Goal: Task Accomplishment & Management: Complete application form

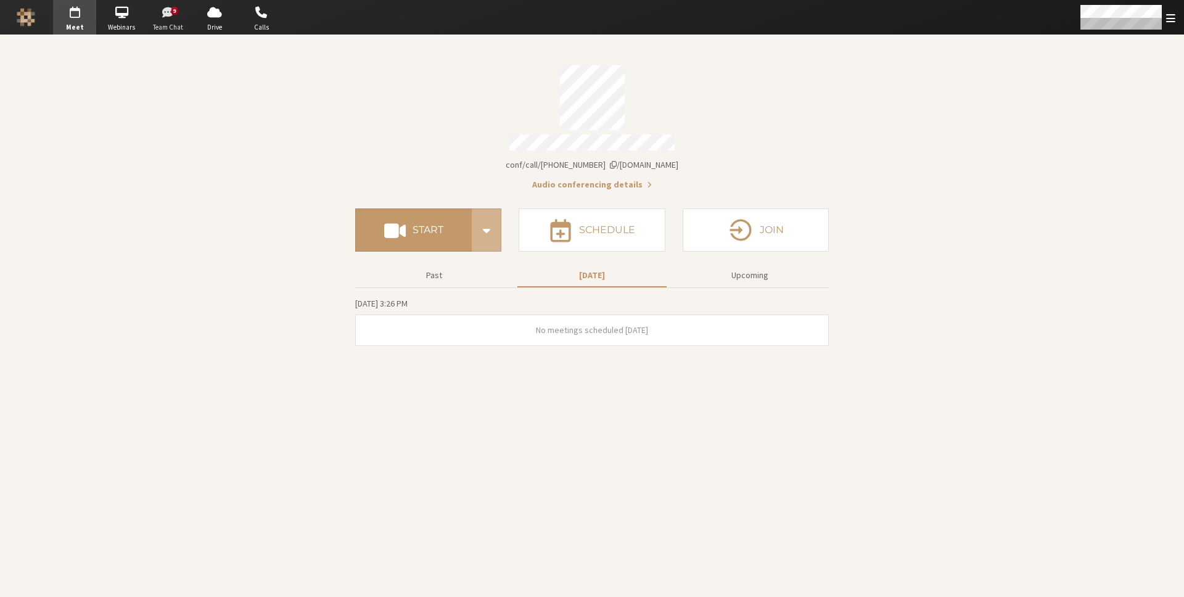
click at [176, 7] on div "9" at bounding box center [175, 11] width 8 height 9
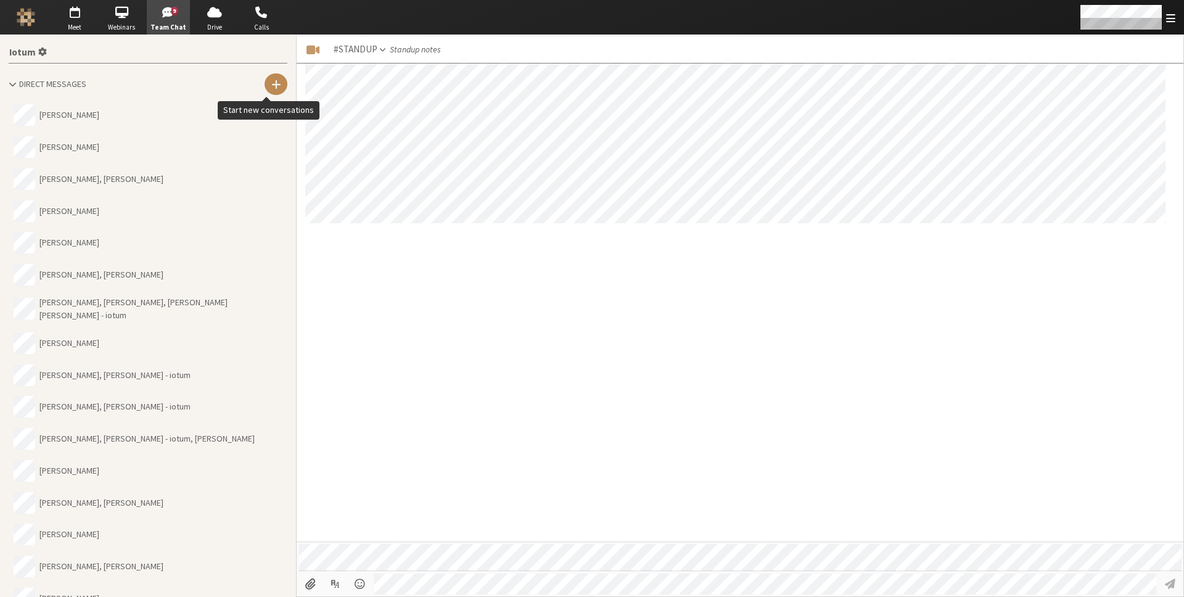
click at [271, 78] on span at bounding box center [276, 84] width 10 height 12
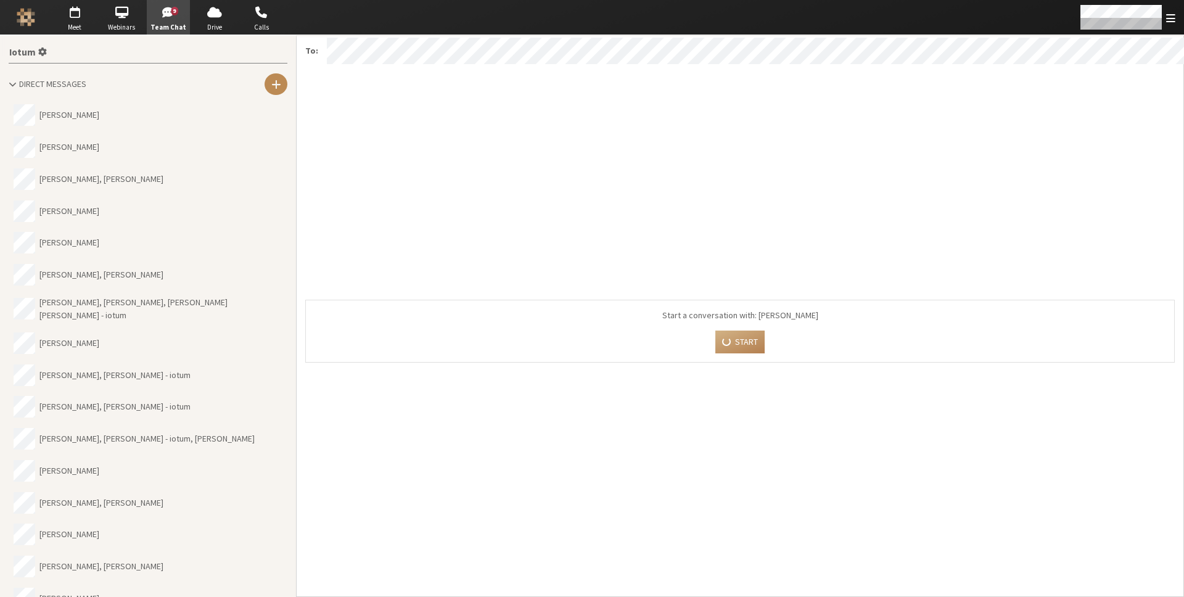
scroll to position [474, 0]
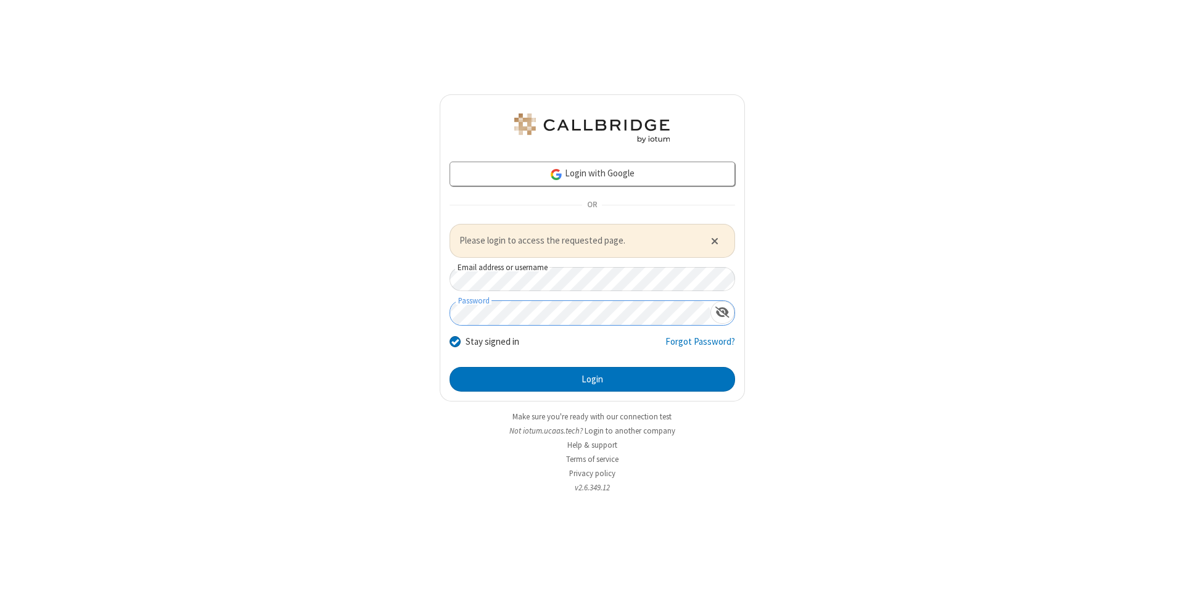
click button "Close alert" at bounding box center [714, 240] width 20 height 18
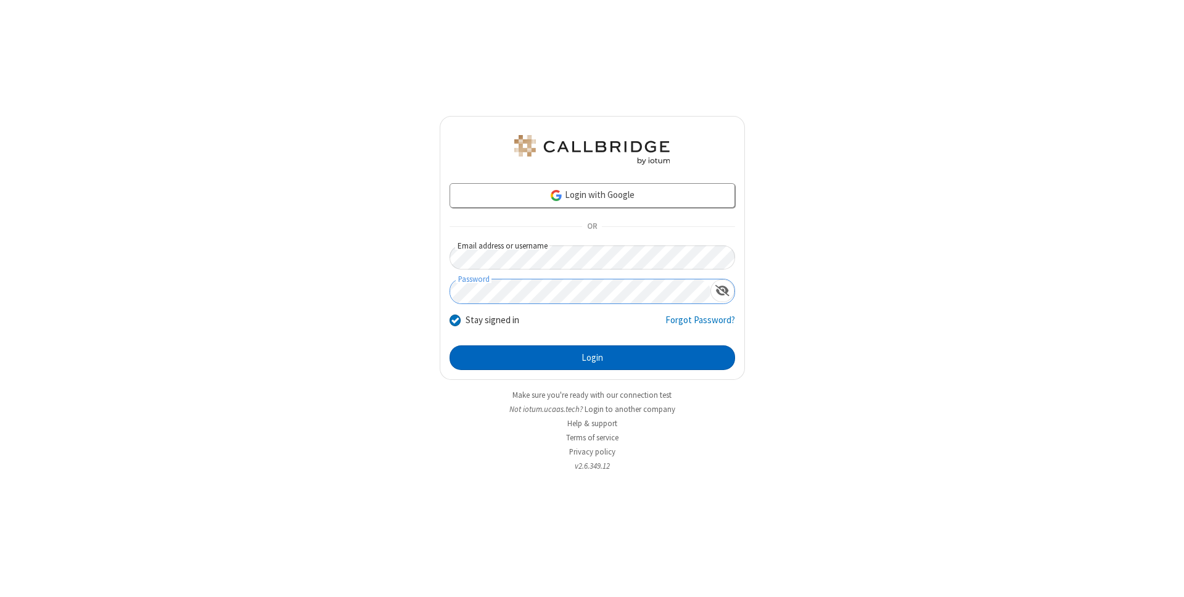
click at [603, 351] on button "Login" at bounding box center [591, 357] width 285 height 25
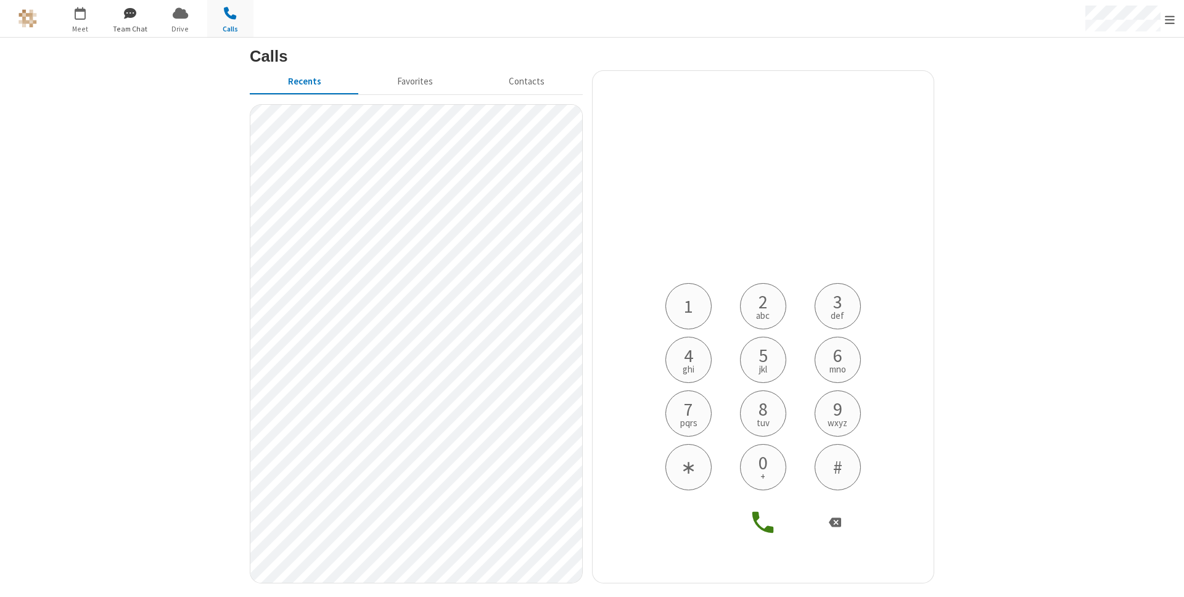
click at [140, 21] on span "button" at bounding box center [130, 12] width 46 height 21
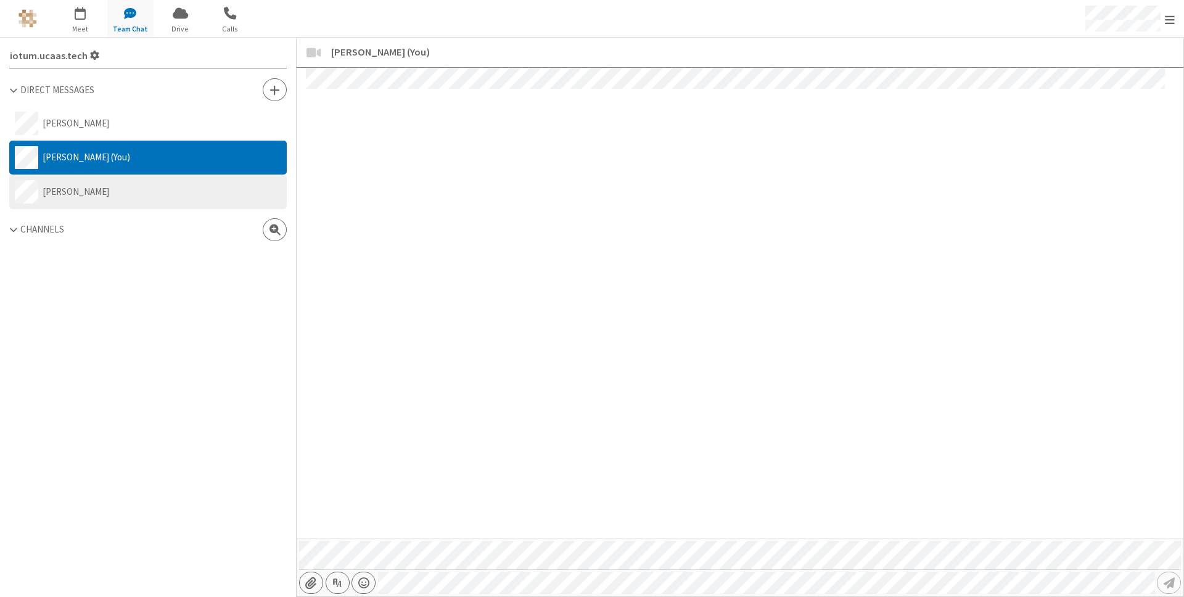
click at [150, 198] on button "[PERSON_NAME]" at bounding box center [147, 191] width 277 height 35
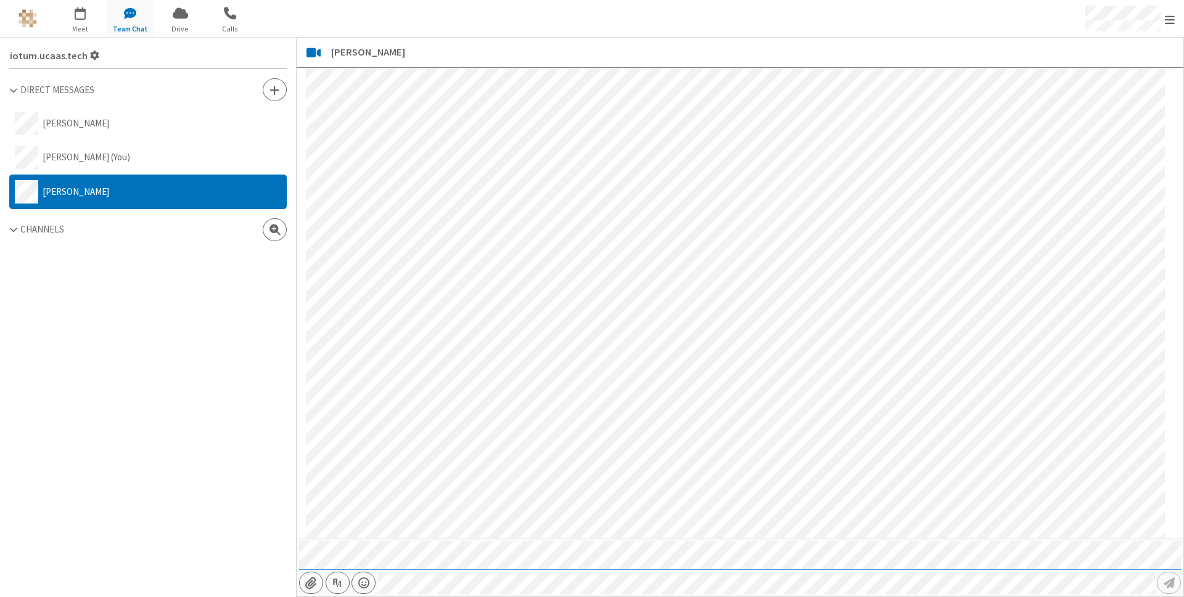
scroll to position [117, 0]
click at [152, 158] on button "Noam Tomczak (You)" at bounding box center [147, 158] width 277 height 35
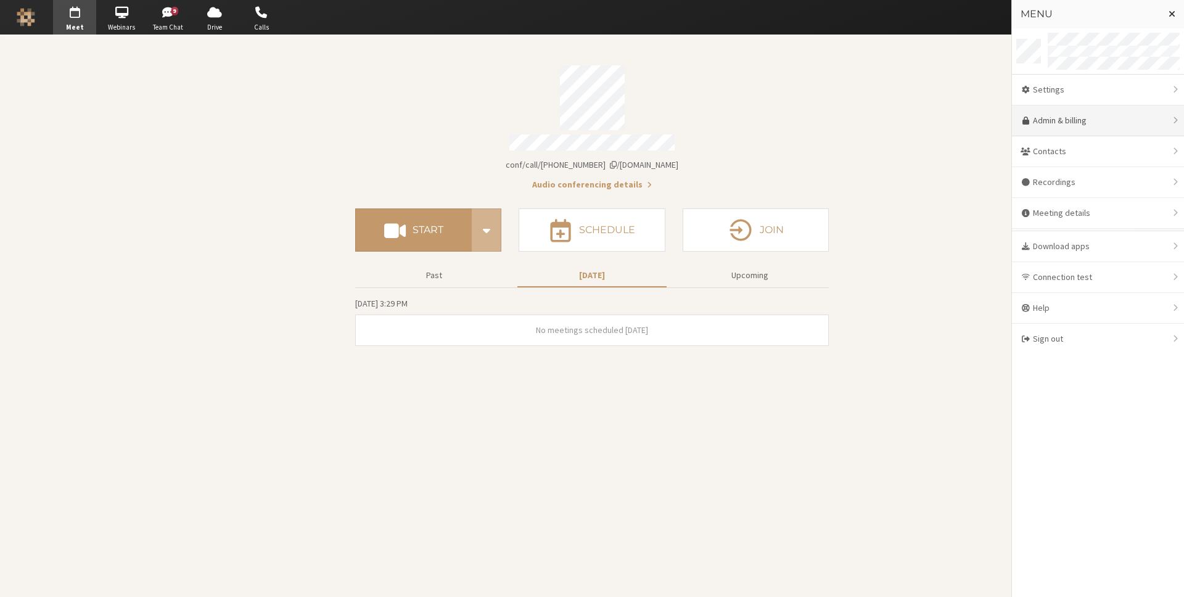
click at [1109, 114] on link "Admin & billing" at bounding box center [1098, 120] width 172 height 31
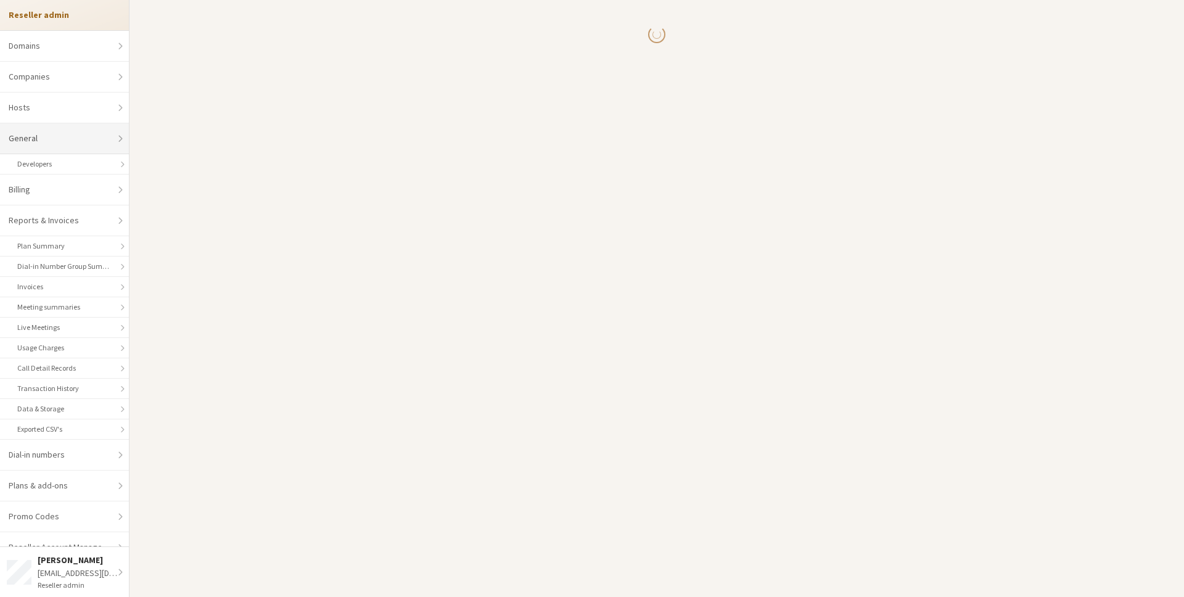
select select "10"
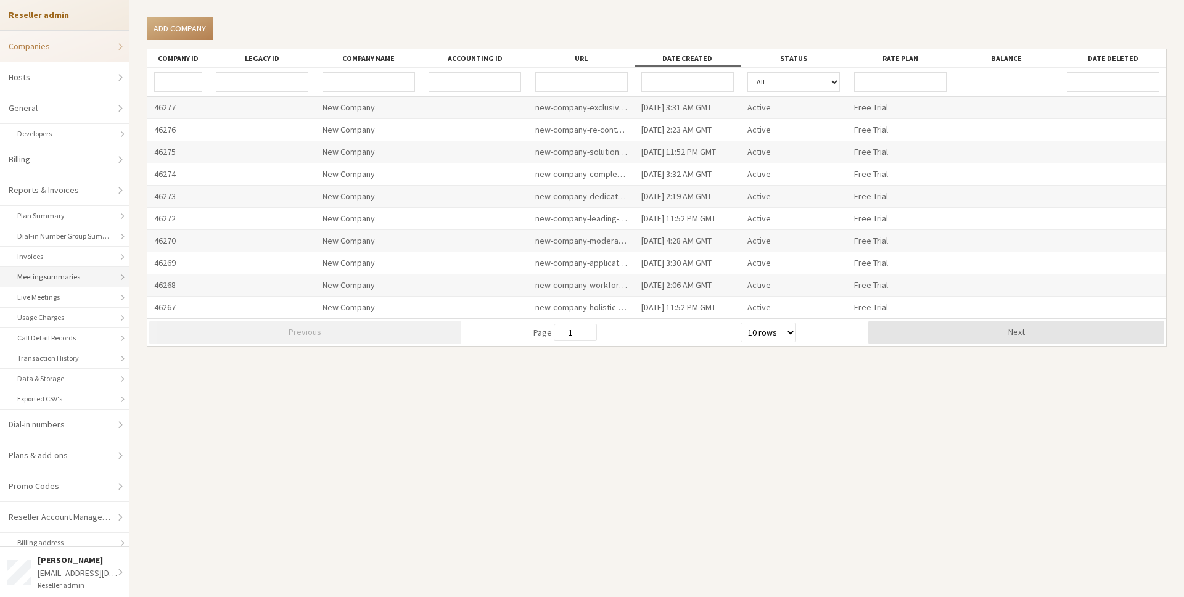
scroll to position [37, 0]
click at [583, 78] on input "URL" at bounding box center [581, 82] width 92 height 20
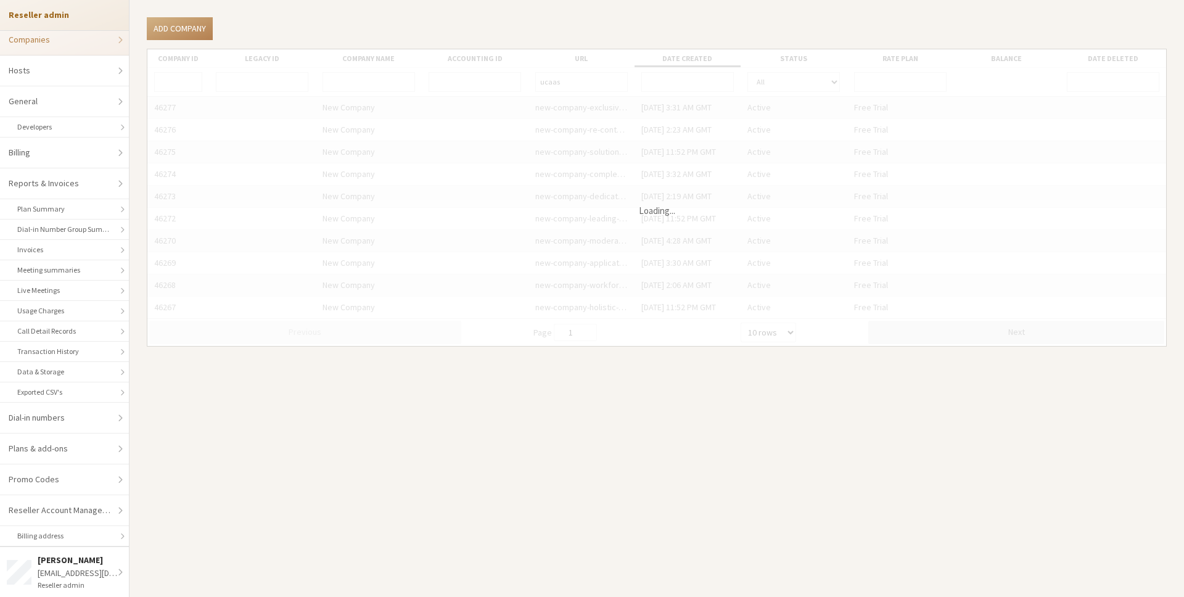
scroll to position [31, 0]
type input "ucaas"
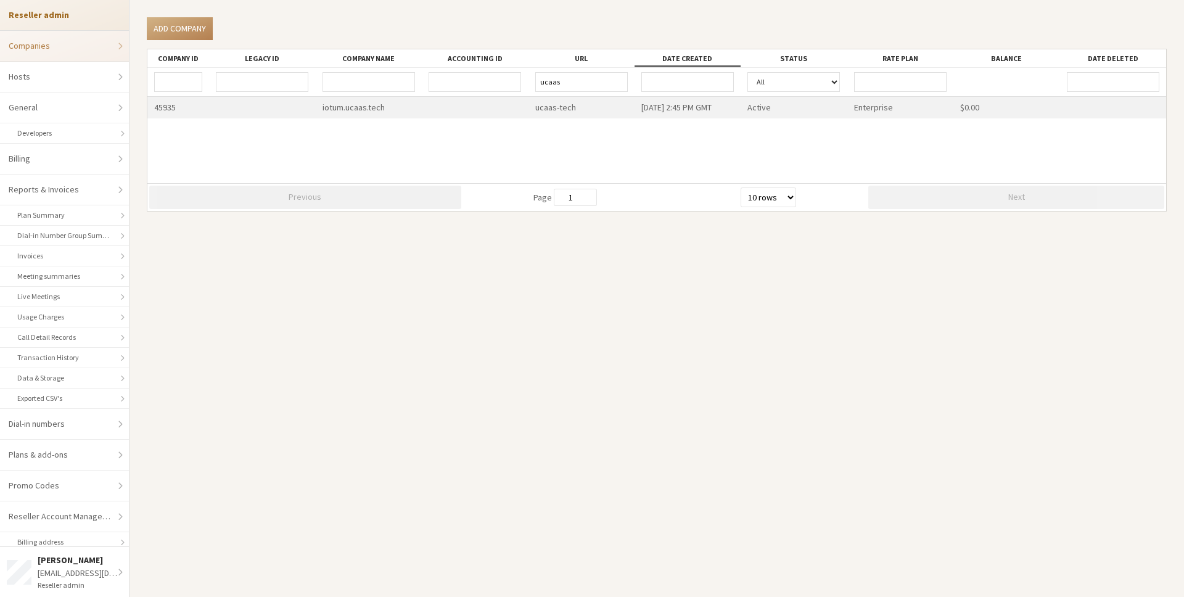
click at [588, 108] on div "ucaas-tech" at bounding box center [581, 108] width 106 height 22
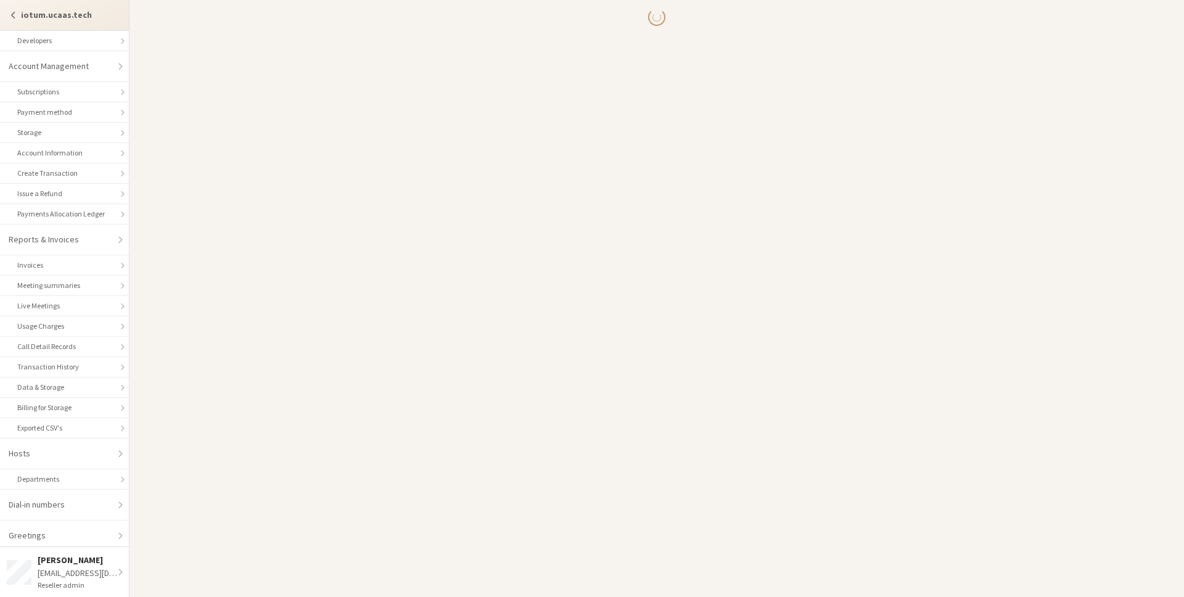
scroll to position [20, 0]
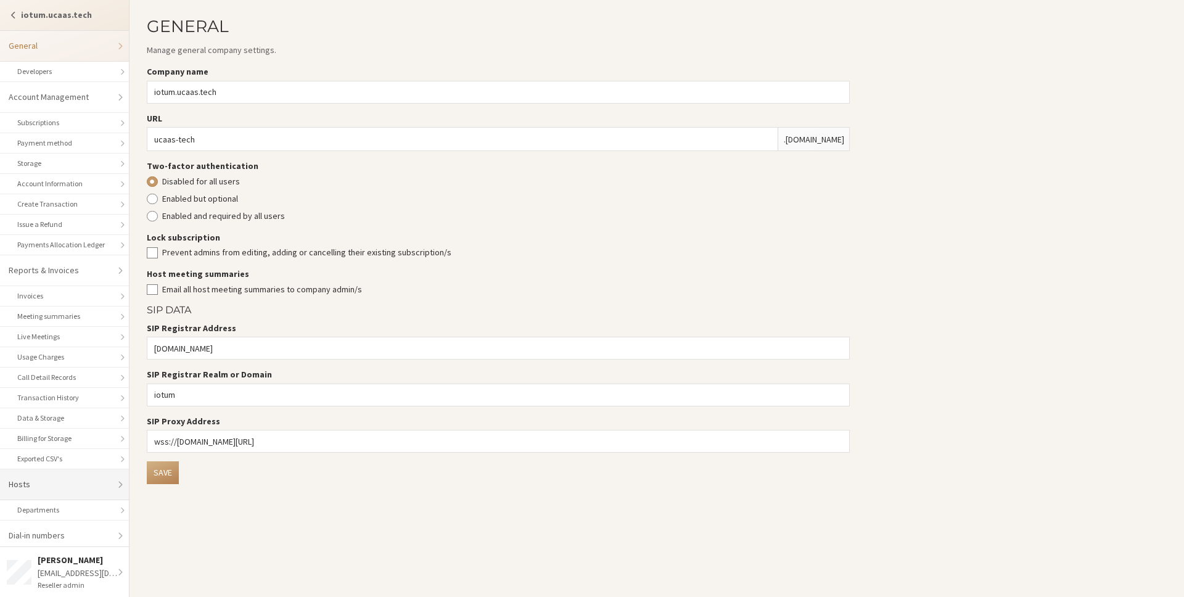
click at [63, 479] on link "Hosts" at bounding box center [64, 484] width 129 height 31
select select "25"
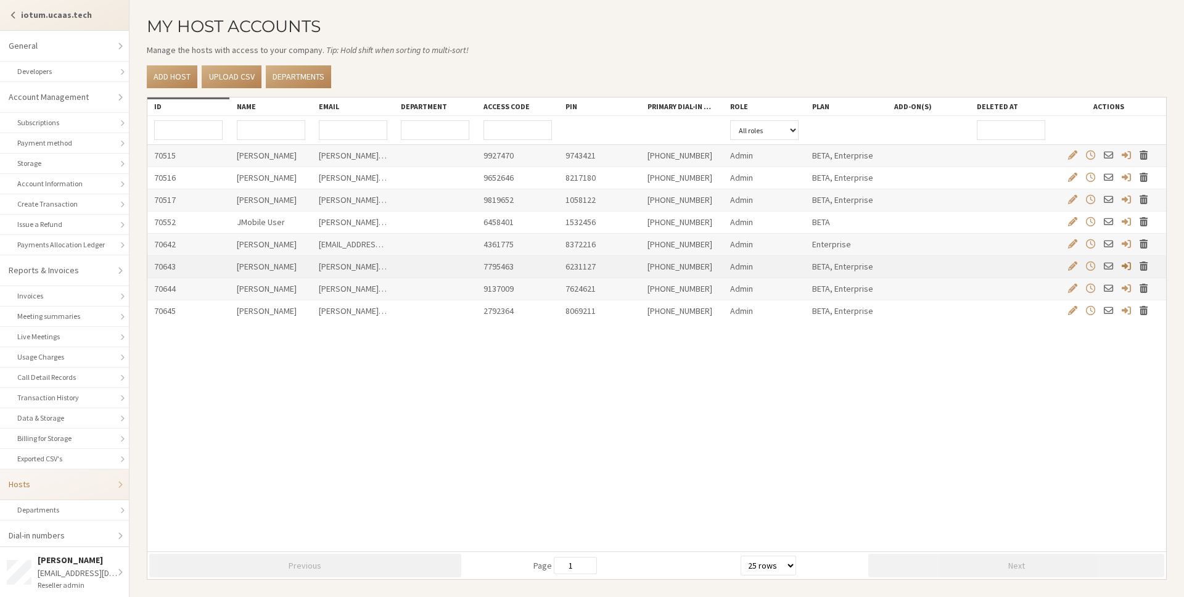
click at [1125, 264] on span "Log in as User" at bounding box center [1125, 266] width 9 height 10
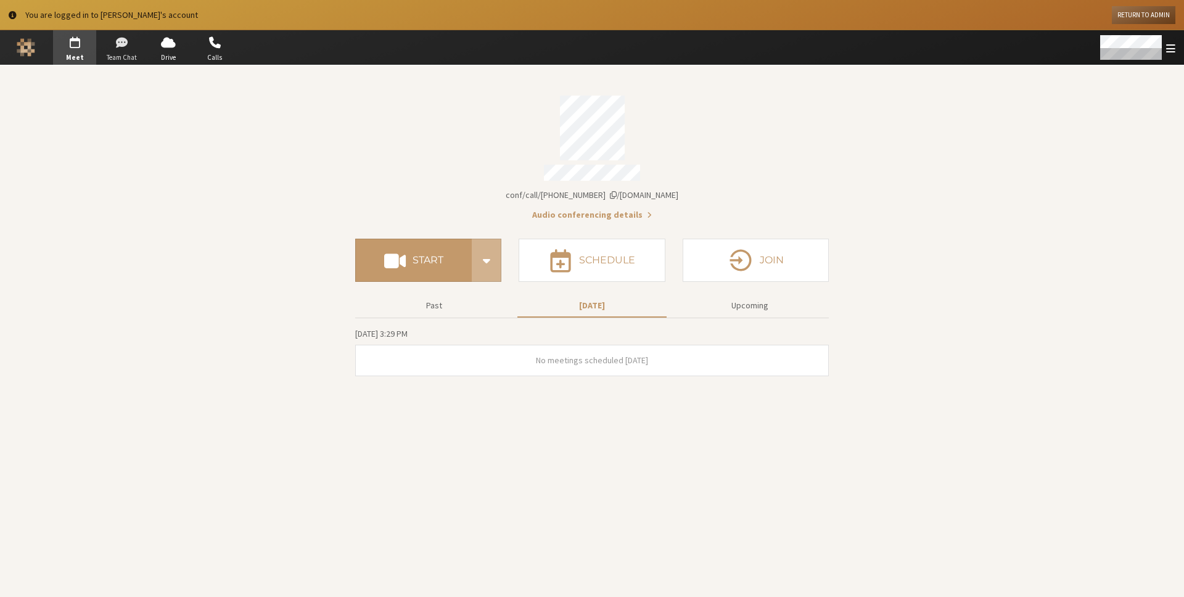
click at [110, 50] on span "button" at bounding box center [121, 43] width 43 height 20
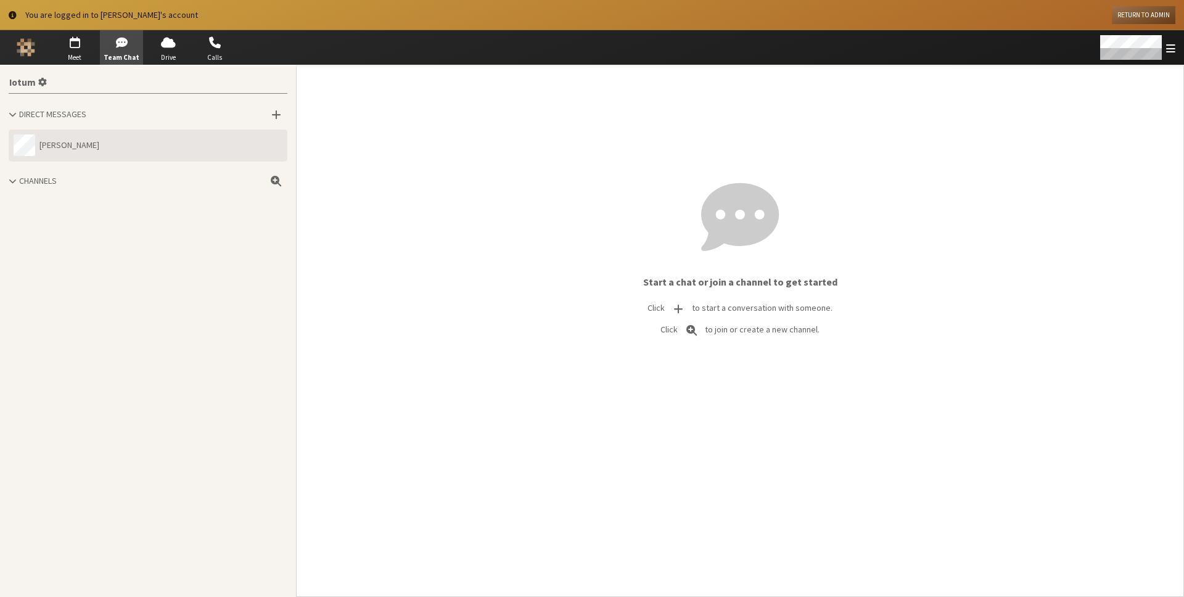
click at [61, 146] on button "Noam Tomczak" at bounding box center [148, 145] width 279 height 32
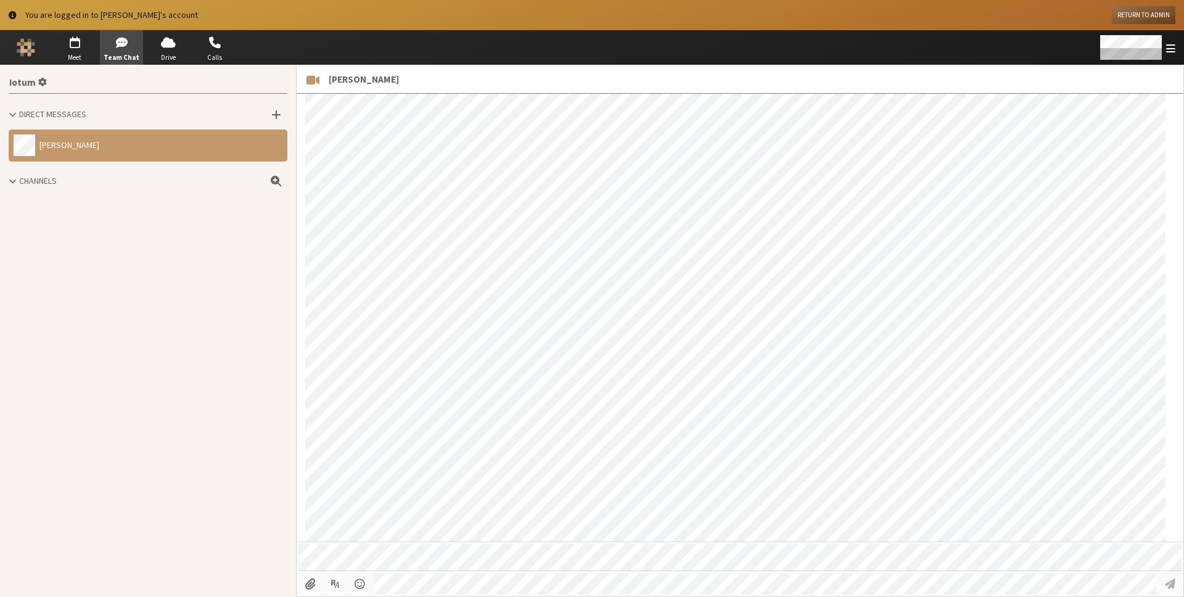
scroll to position [100, 0]
click at [219, 47] on span "button" at bounding box center [214, 43] width 43 height 20
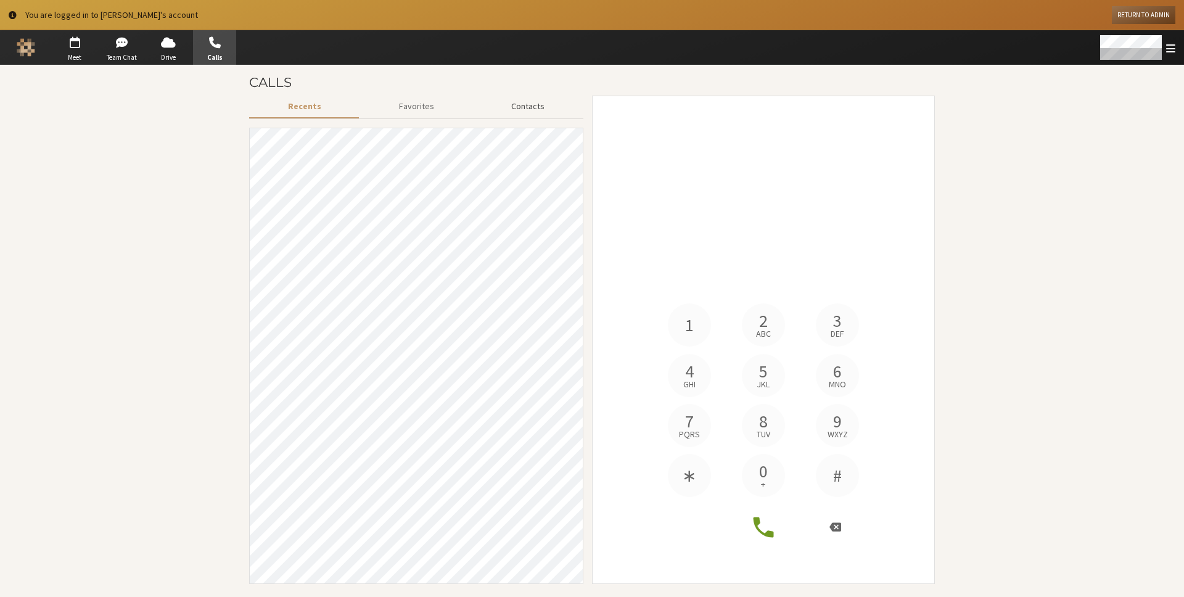
click at [515, 104] on button "Contacts" at bounding box center [527, 107] width 111 height 22
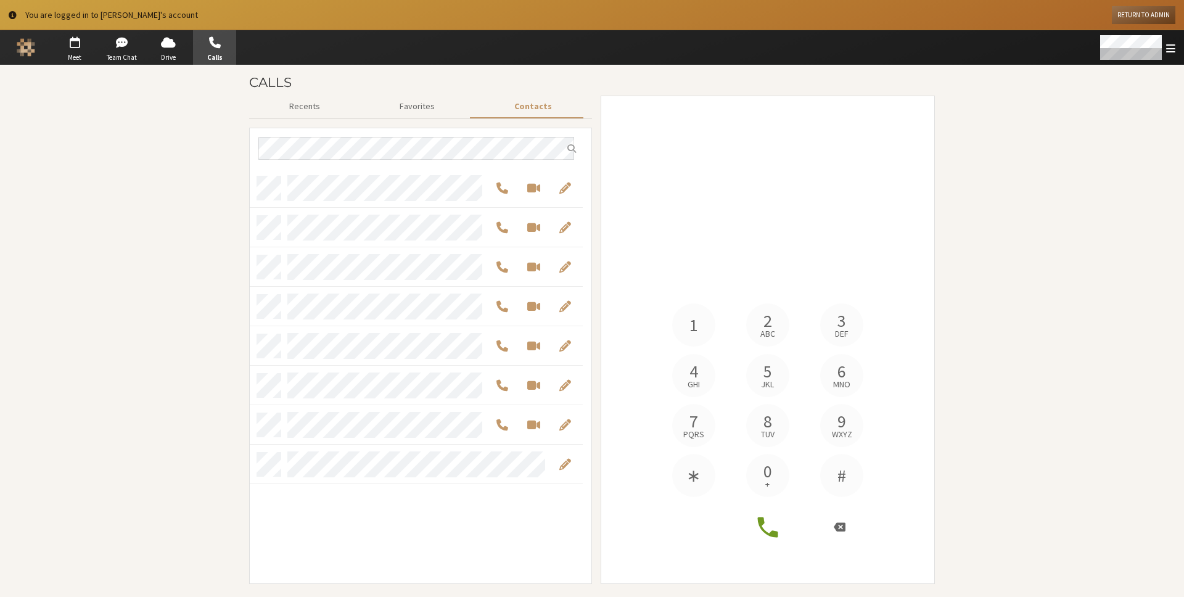
scroll to position [406, 324]
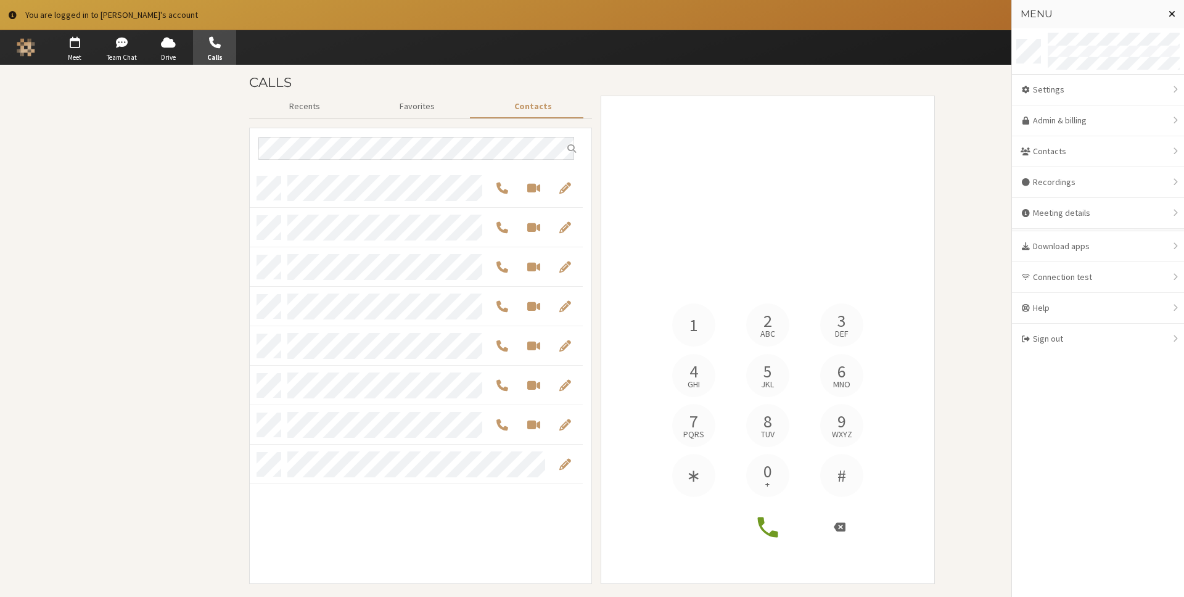
click at [1171, 9] on span "Close menu" at bounding box center [1171, 14] width 7 height 10
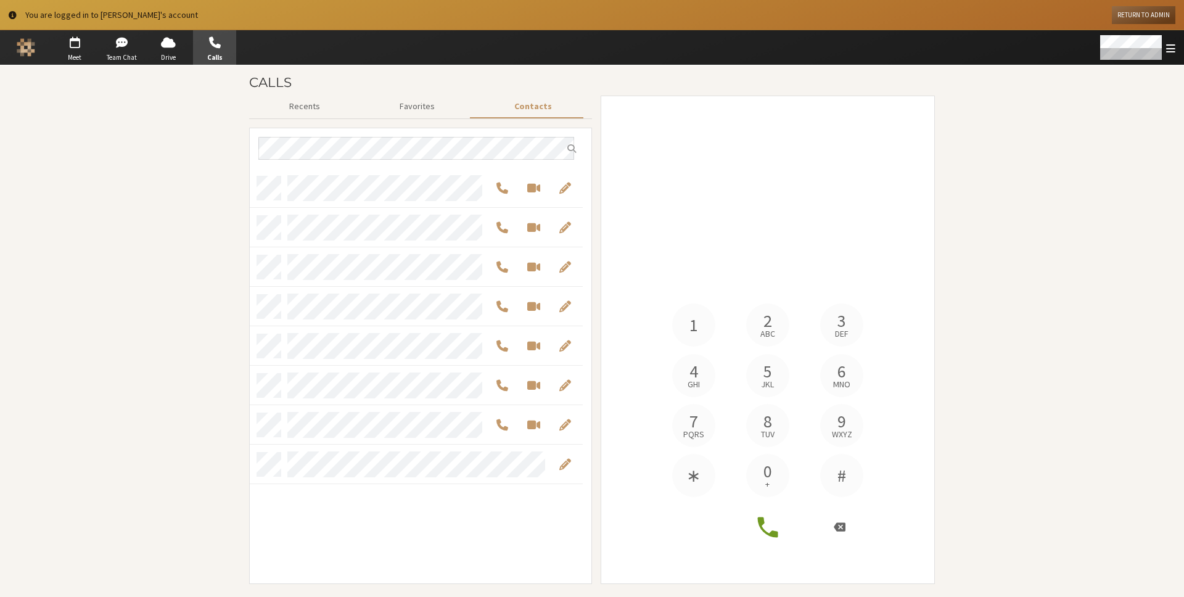
click at [1165, 15] on button "Return to Admin" at bounding box center [1144, 15] width 64 height 18
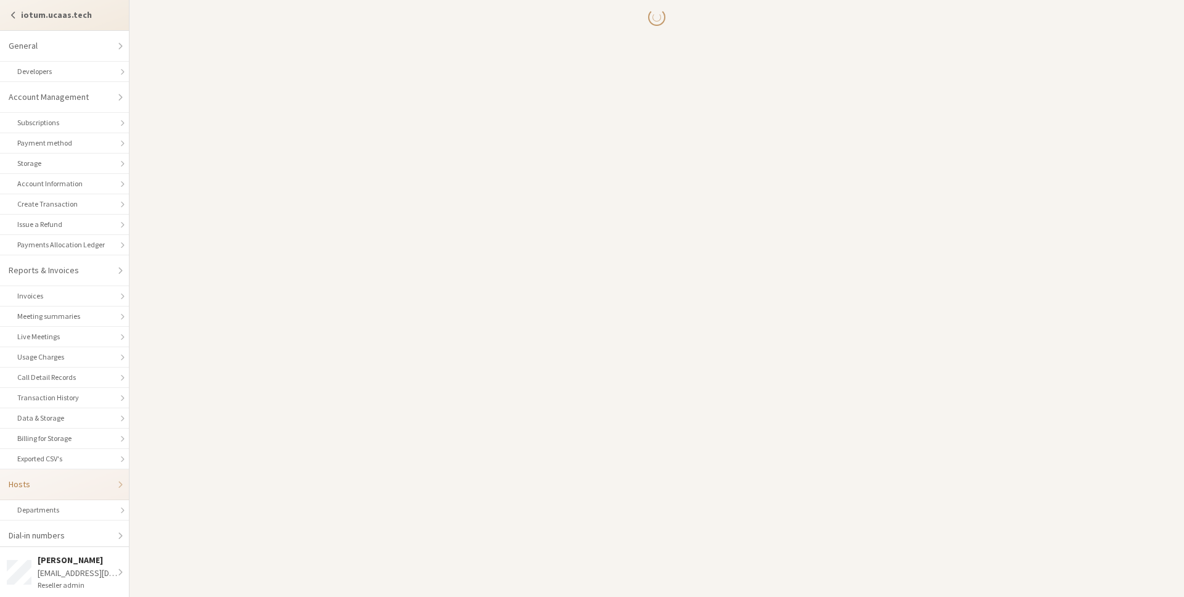
select select "25"
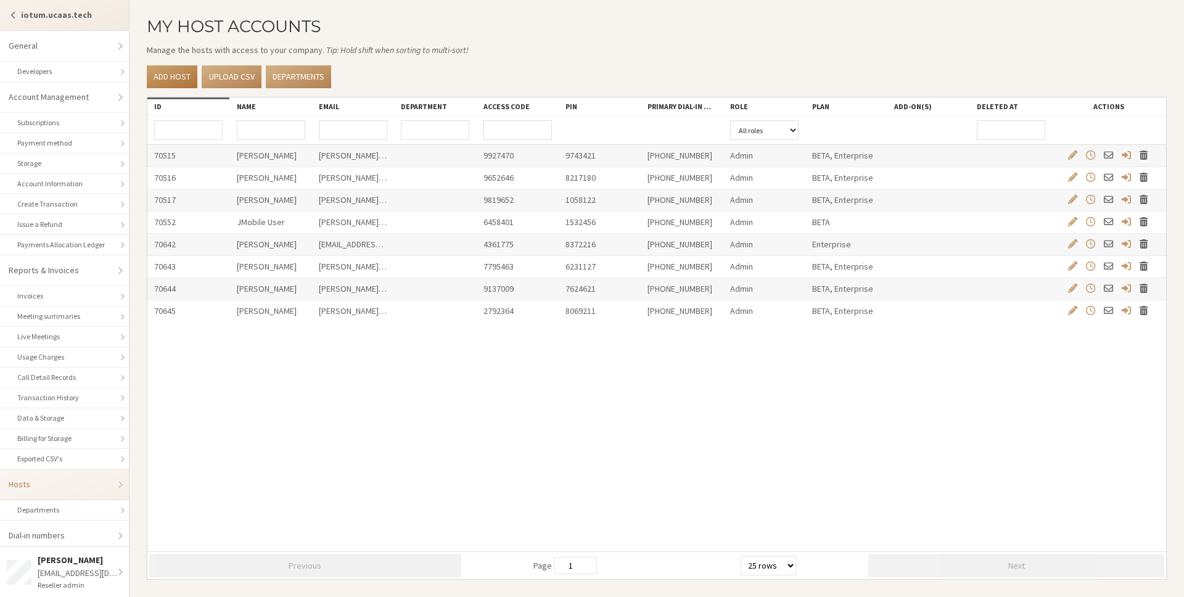
click at [177, 78] on link "Add host" at bounding box center [172, 76] width 51 height 23
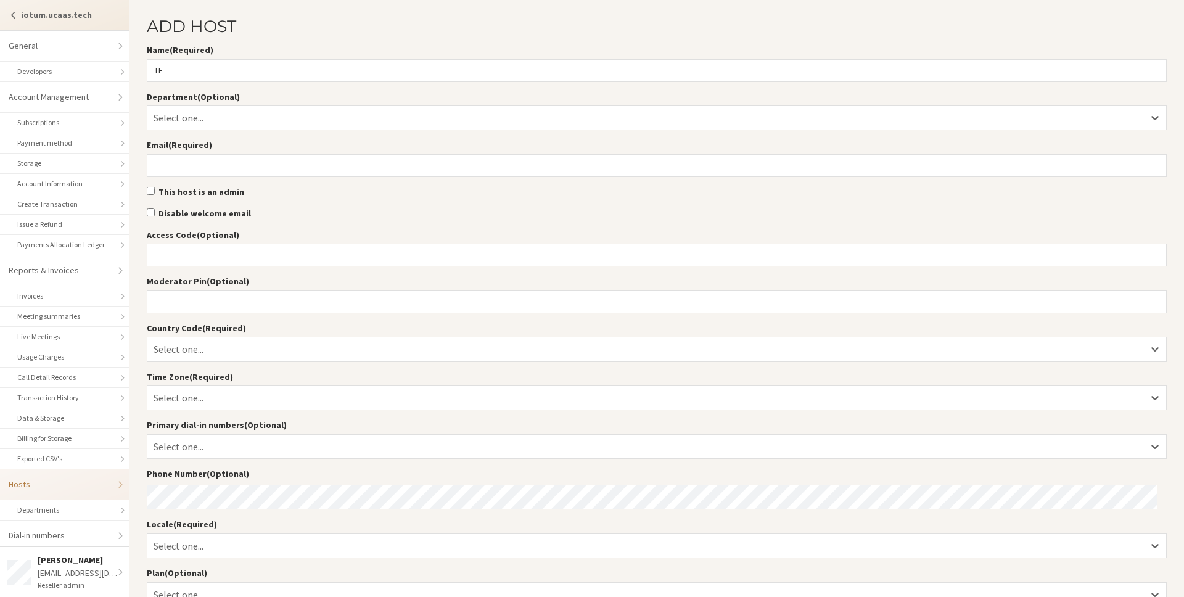
type input "T"
type input "[PERSON_NAME] Test"
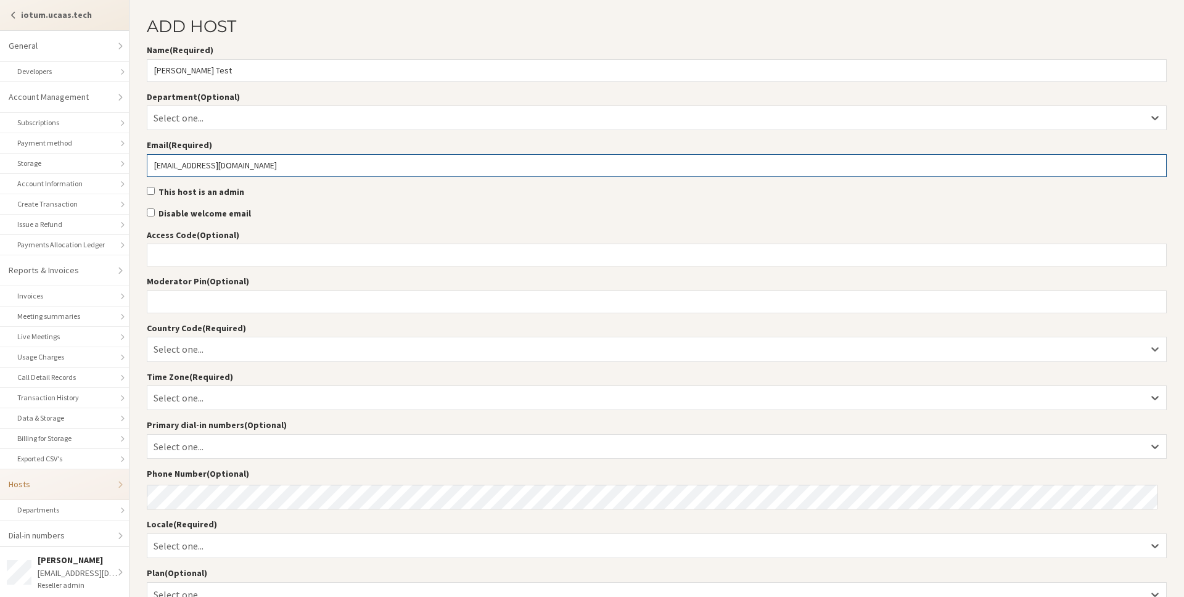
scroll to position [38, 0]
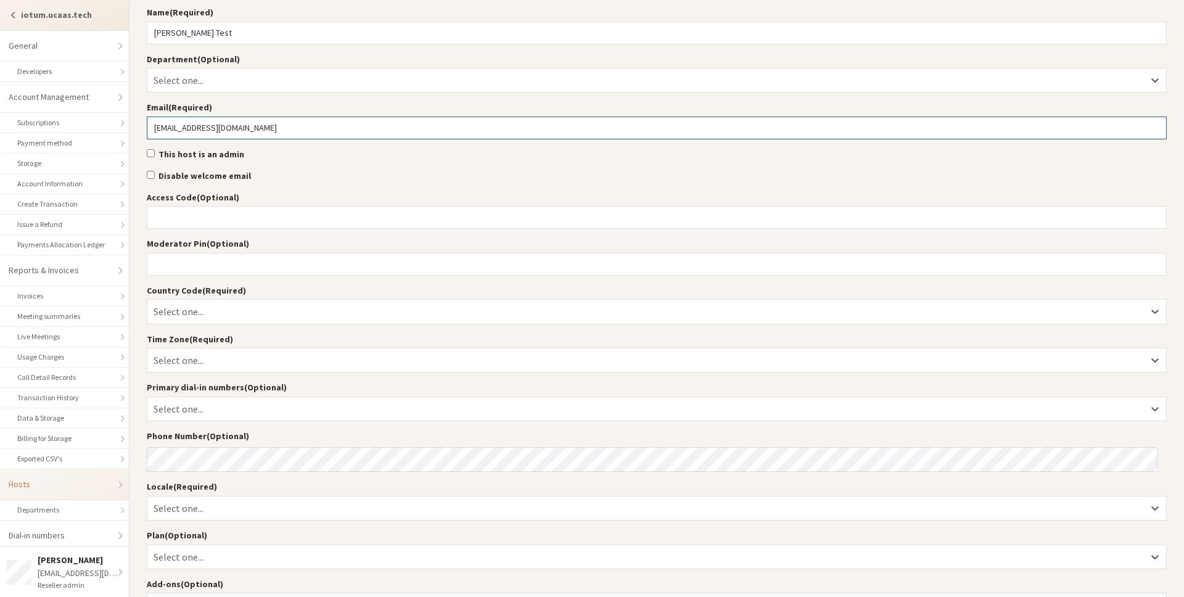
type input "[EMAIL_ADDRESS][DOMAIN_NAME]"
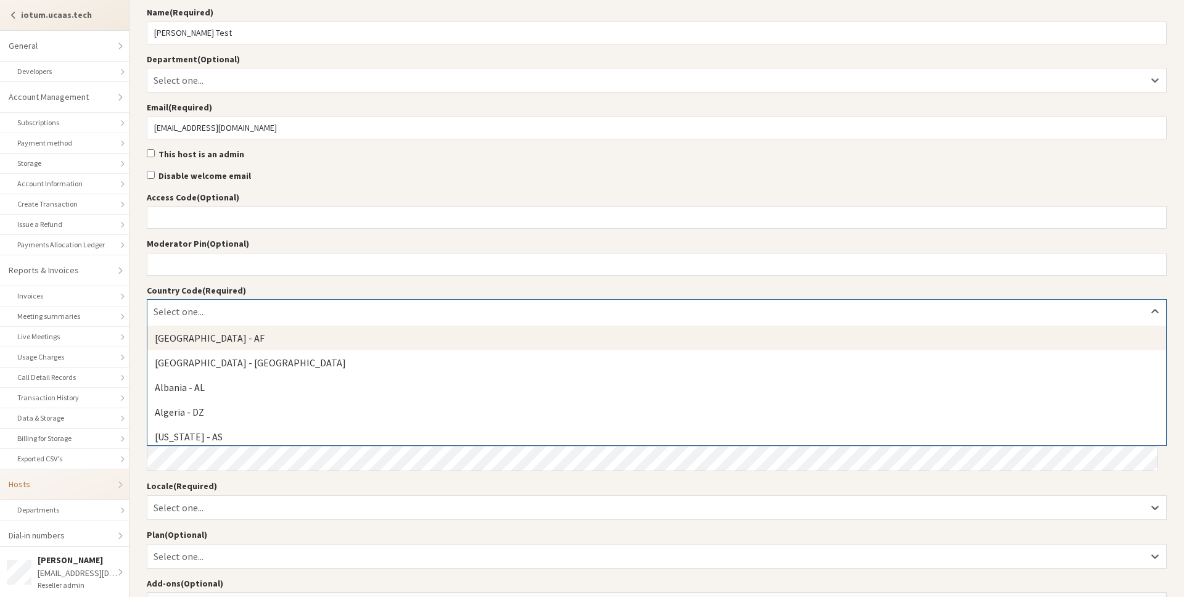
click at [199, 314] on div "Select one..." at bounding box center [656, 311] width 1018 height 23
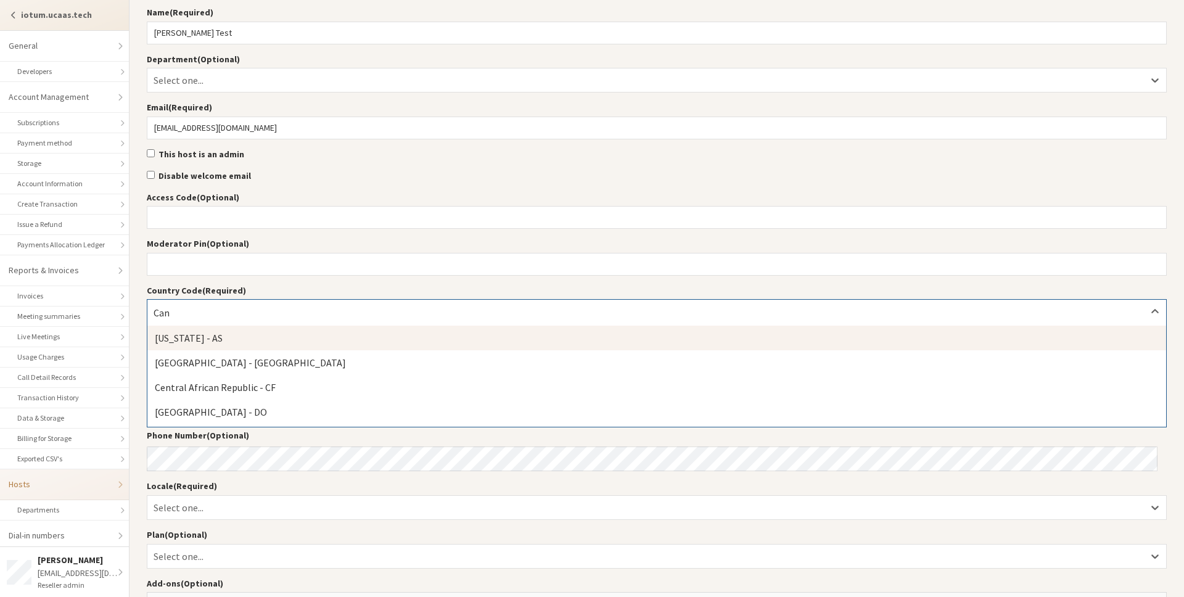
type input "Cana"
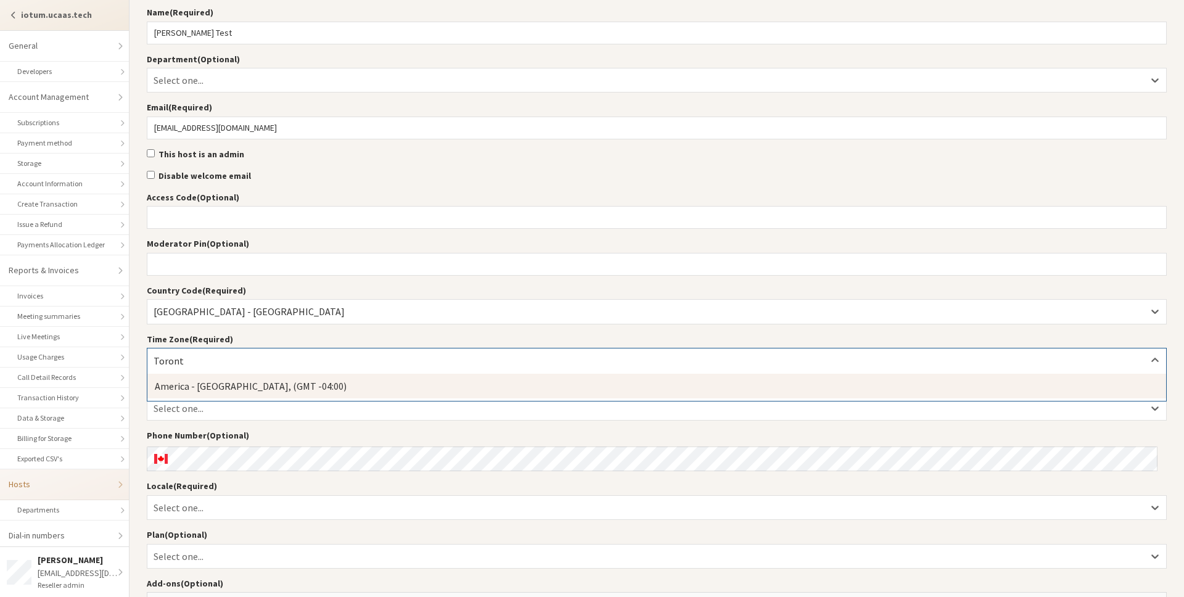
type input "Toronto"
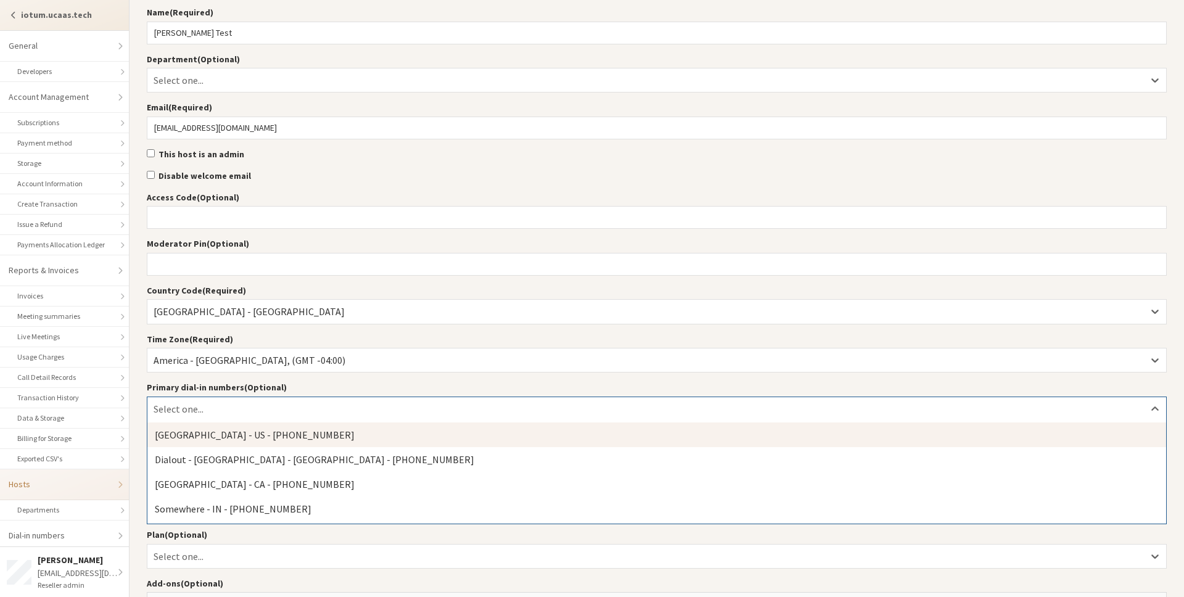
click at [531, 408] on div "Select one..." at bounding box center [656, 408] width 1018 height 23
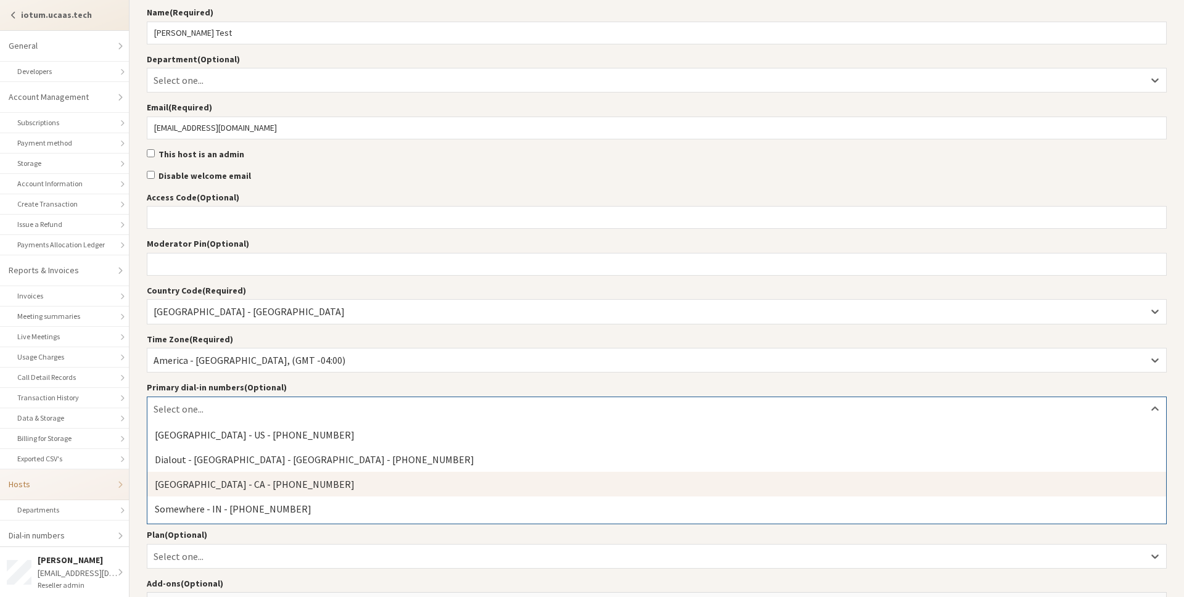
click at [472, 477] on div "Toronto - CA - +1 647 247 2656" at bounding box center [656, 484] width 1018 height 25
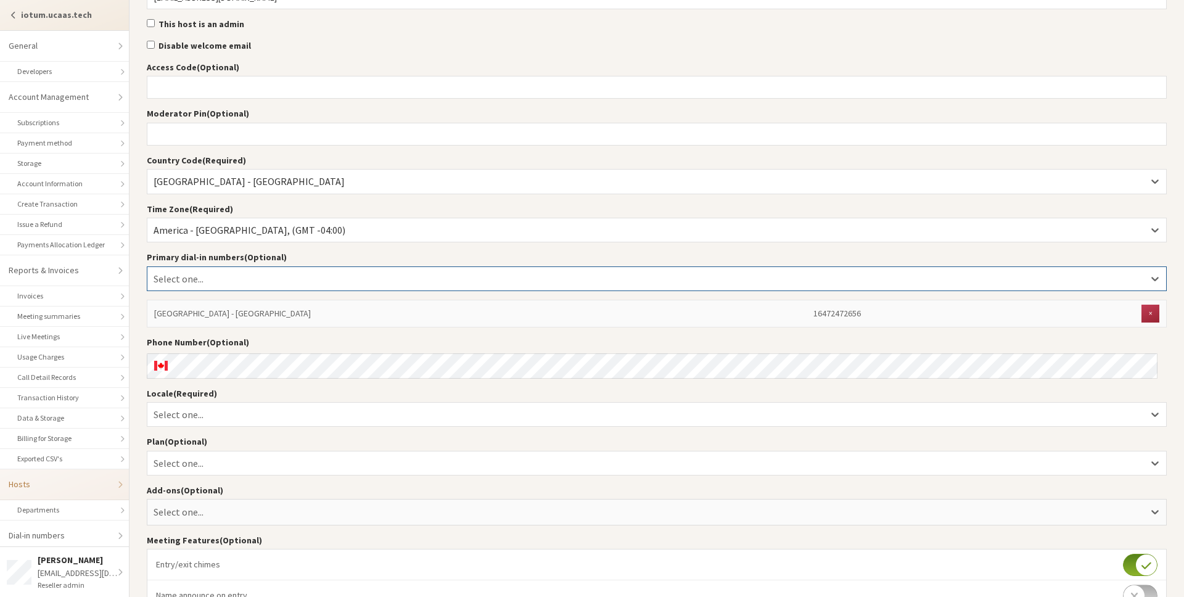
scroll to position [168, 0]
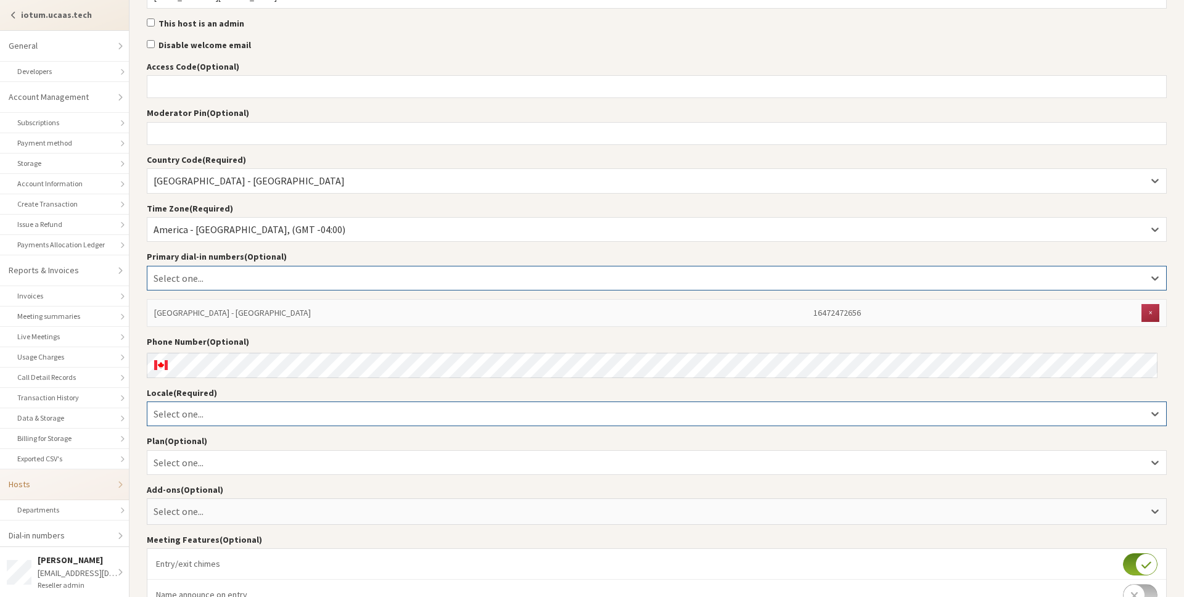
click at [398, 422] on div "Select one..." at bounding box center [656, 413] width 1018 height 23
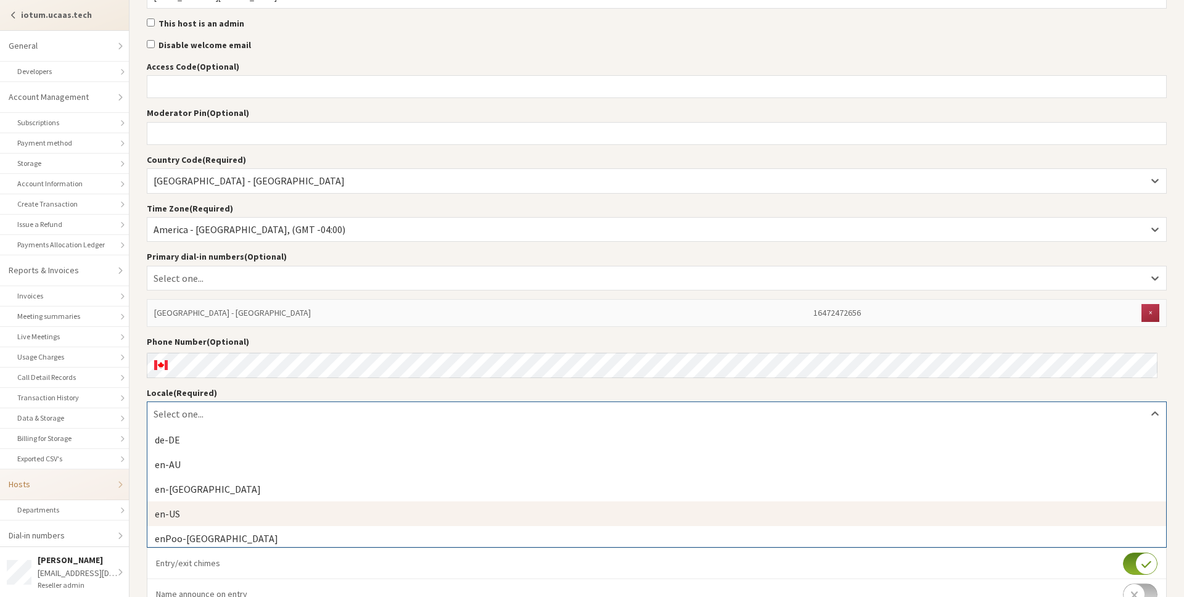
click at [377, 504] on div "en-US" at bounding box center [656, 513] width 1018 height 25
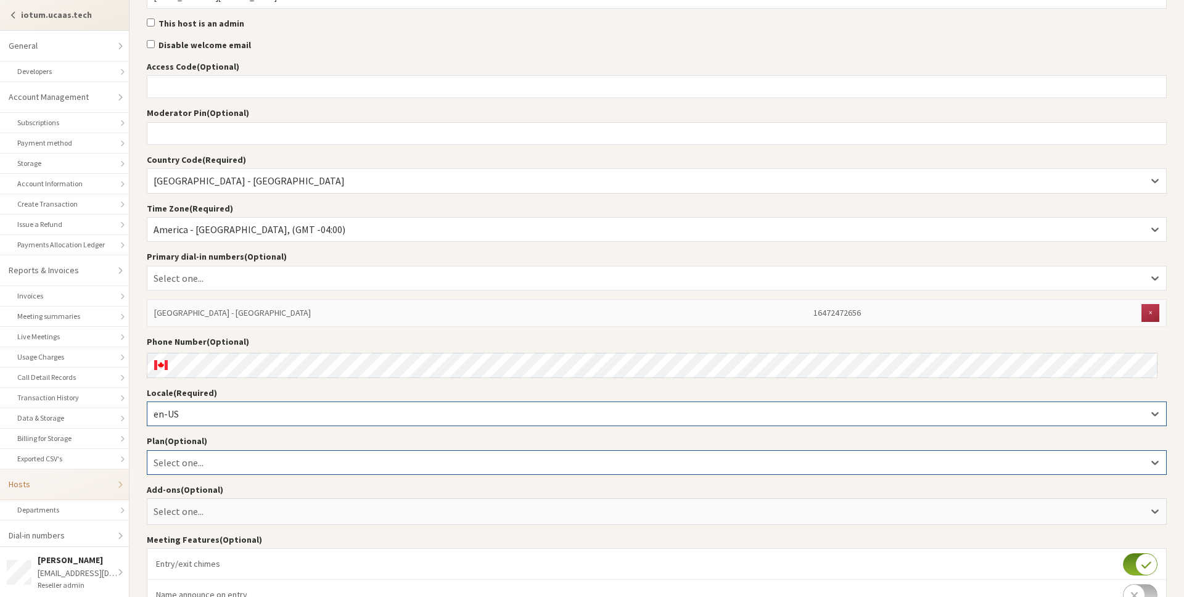
click at [351, 465] on div "Select one..." at bounding box center [656, 462] width 1018 height 23
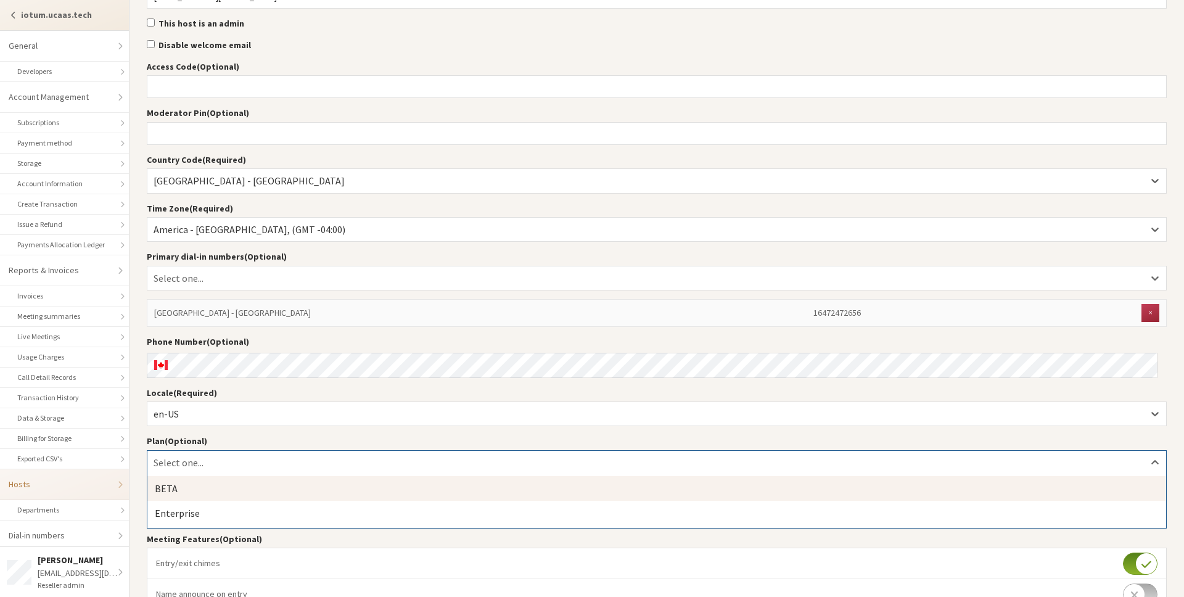
click at [345, 484] on div "BETA" at bounding box center [656, 488] width 1018 height 25
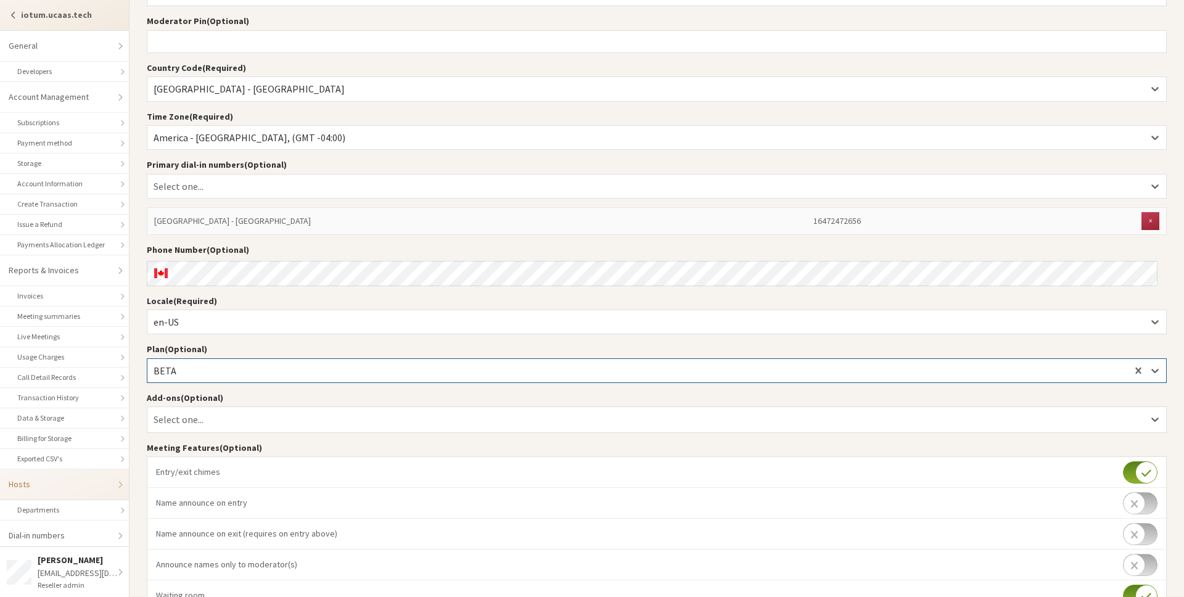
scroll to position [261, 0]
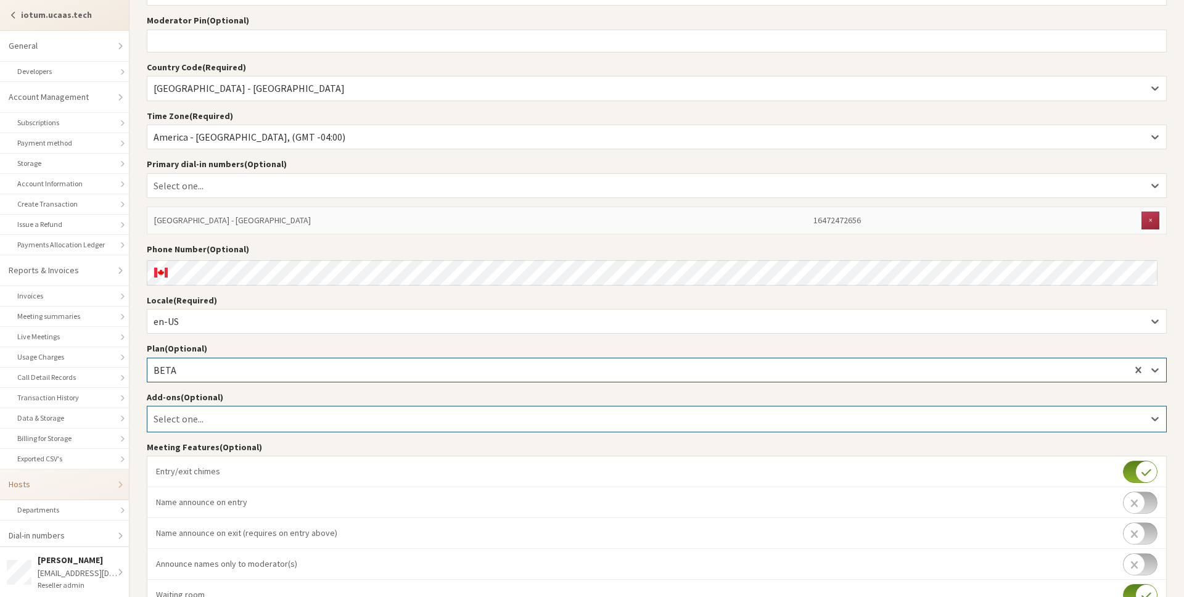
click at [344, 418] on div "Select one..." at bounding box center [656, 418] width 1018 height 23
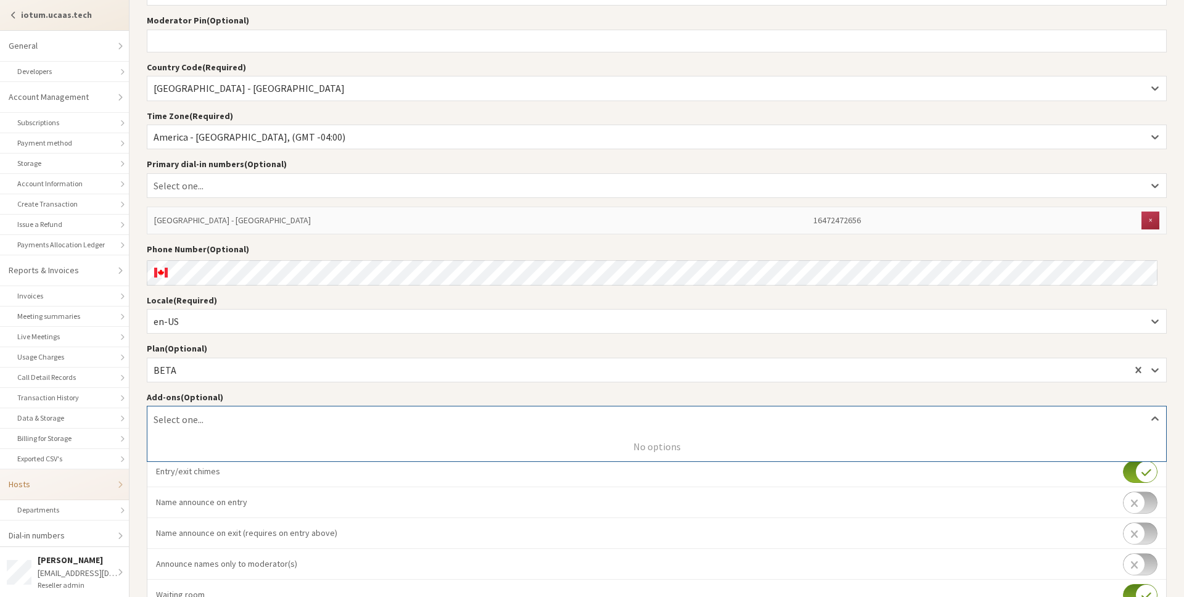
click at [366, 395] on label "Add-ons (Optional)" at bounding box center [657, 397] width 1020 height 13
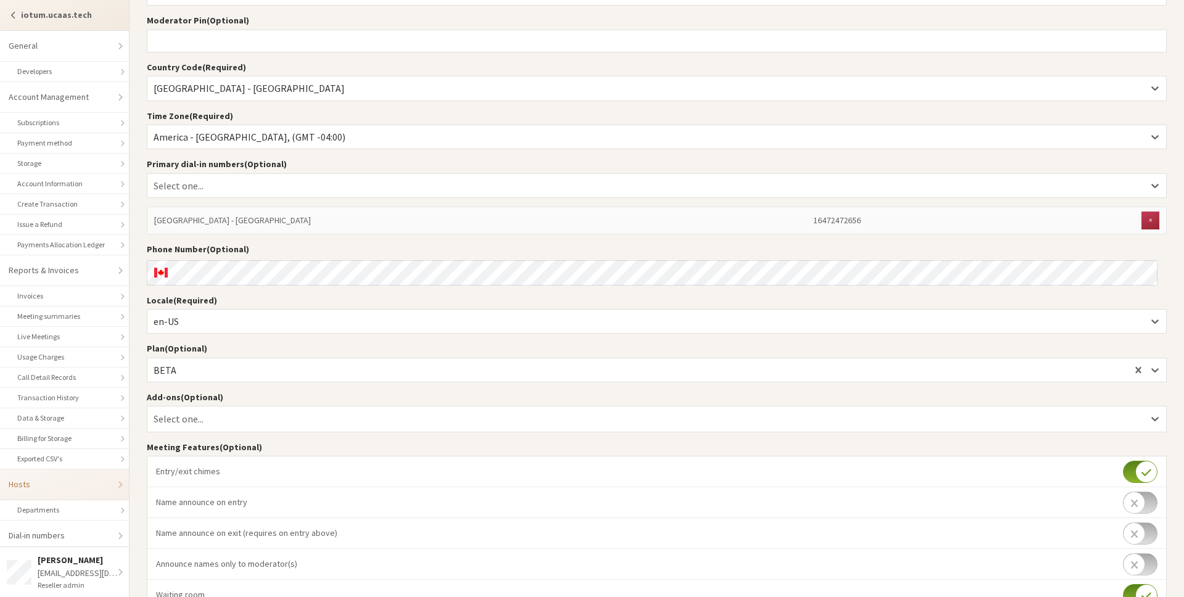
scroll to position [418, 0]
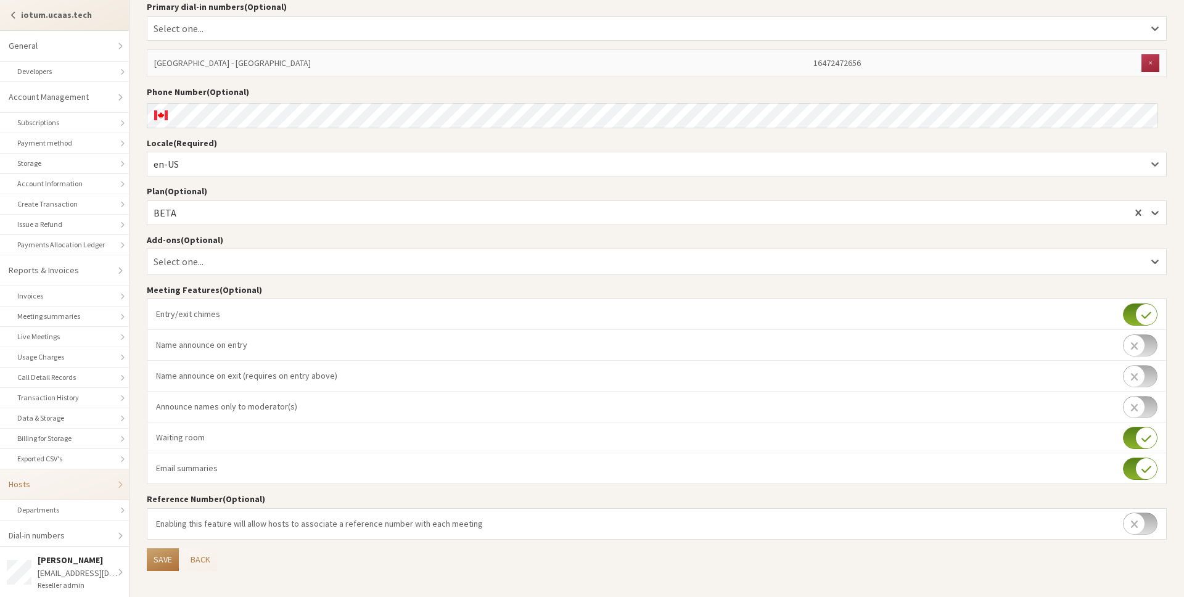
click at [168, 555] on button "Save" at bounding box center [163, 559] width 32 height 23
select select "25"
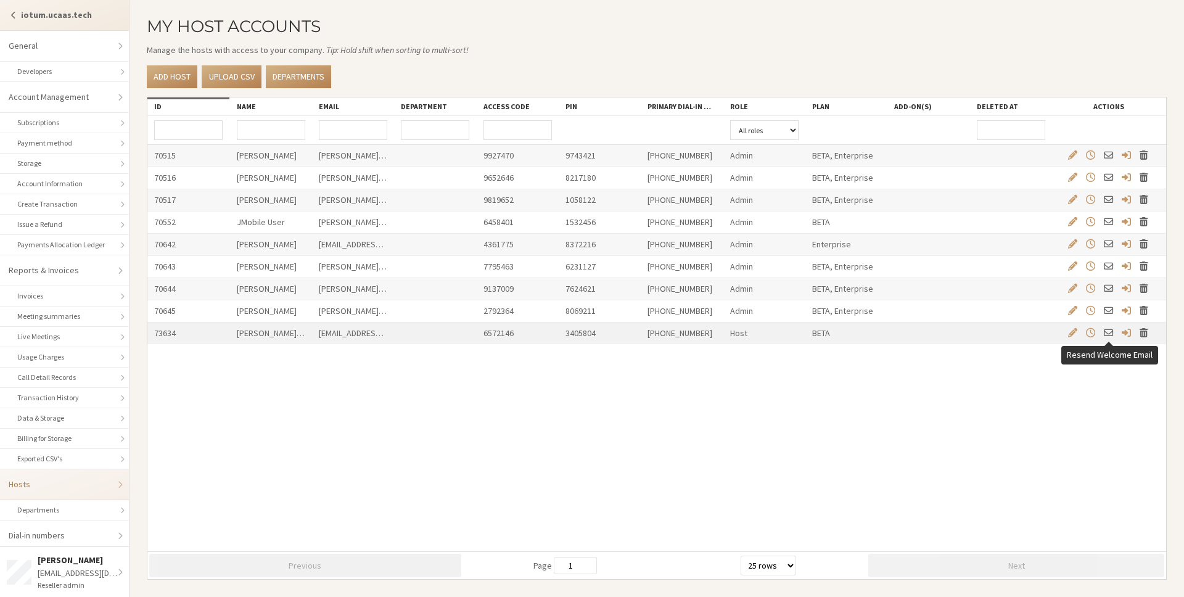
click at [1112, 335] on span "Resend Welcome Email" at bounding box center [1108, 332] width 9 height 10
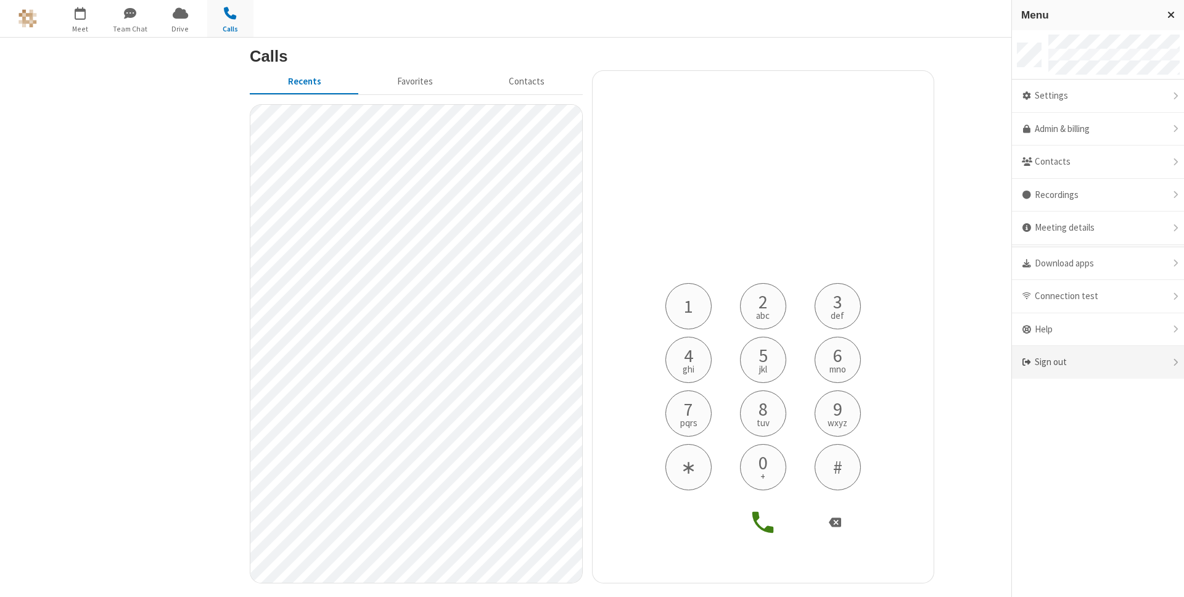
click at [1092, 353] on div "Sign out" at bounding box center [1098, 362] width 172 height 33
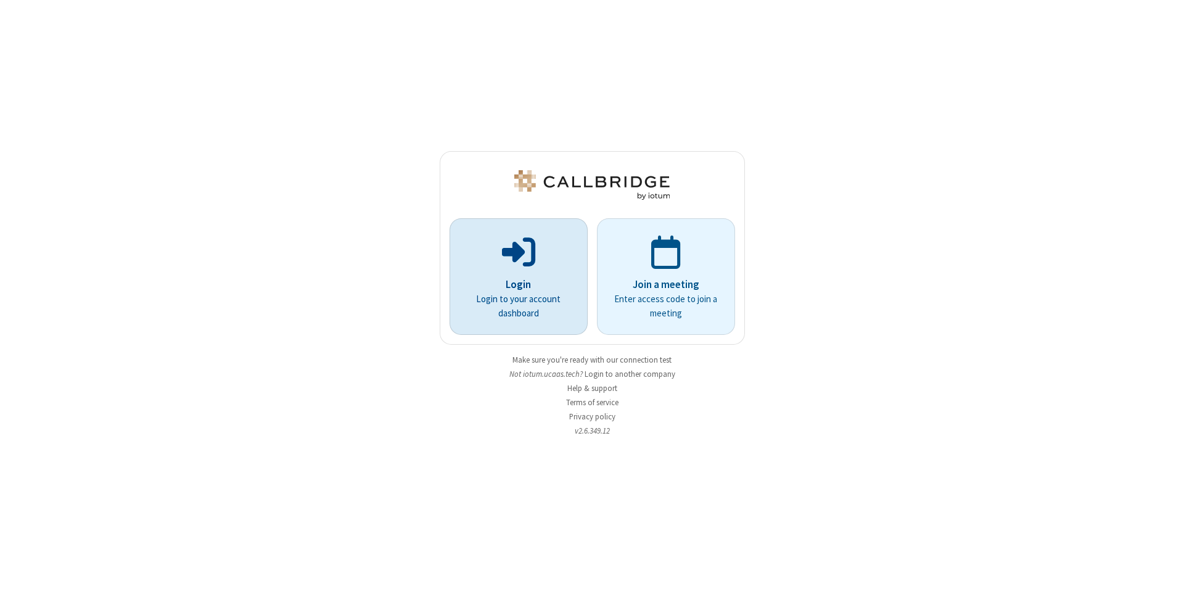
click at [554, 262] on p at bounding box center [519, 250] width 104 height 37
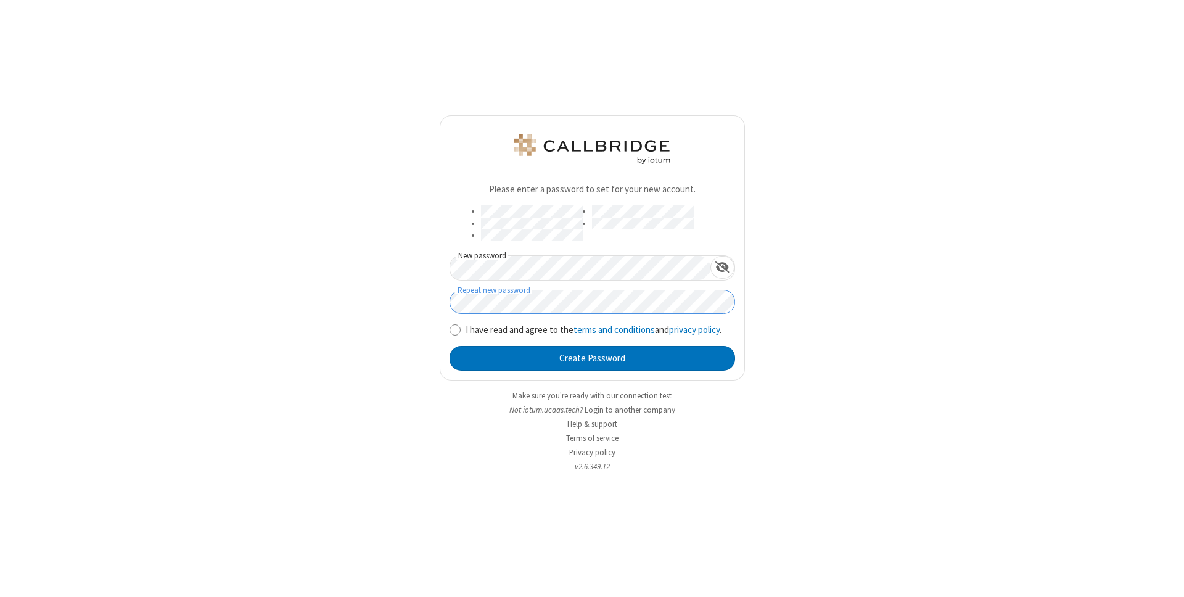
click at [449, 346] on button "Create Password" at bounding box center [591, 358] width 285 height 25
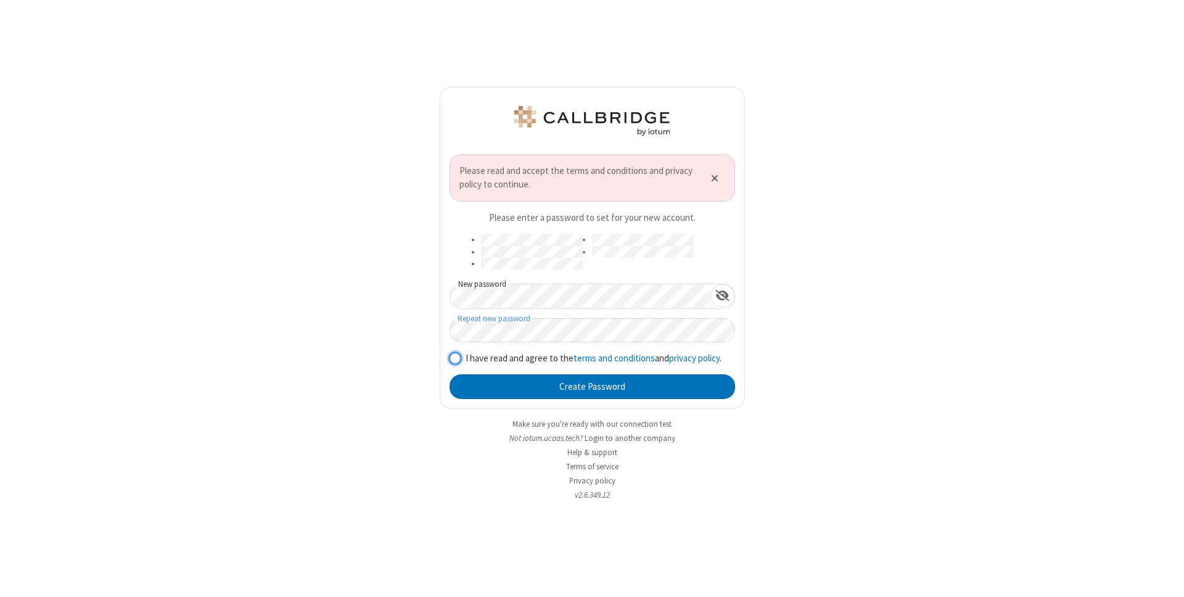
click at [457, 356] on input "I have read and agree to the terms and conditions and privacy policy ." at bounding box center [455, 357] width 12 height 13
checkbox input "true"
click at [504, 393] on button "Create Password" at bounding box center [591, 386] width 285 height 25
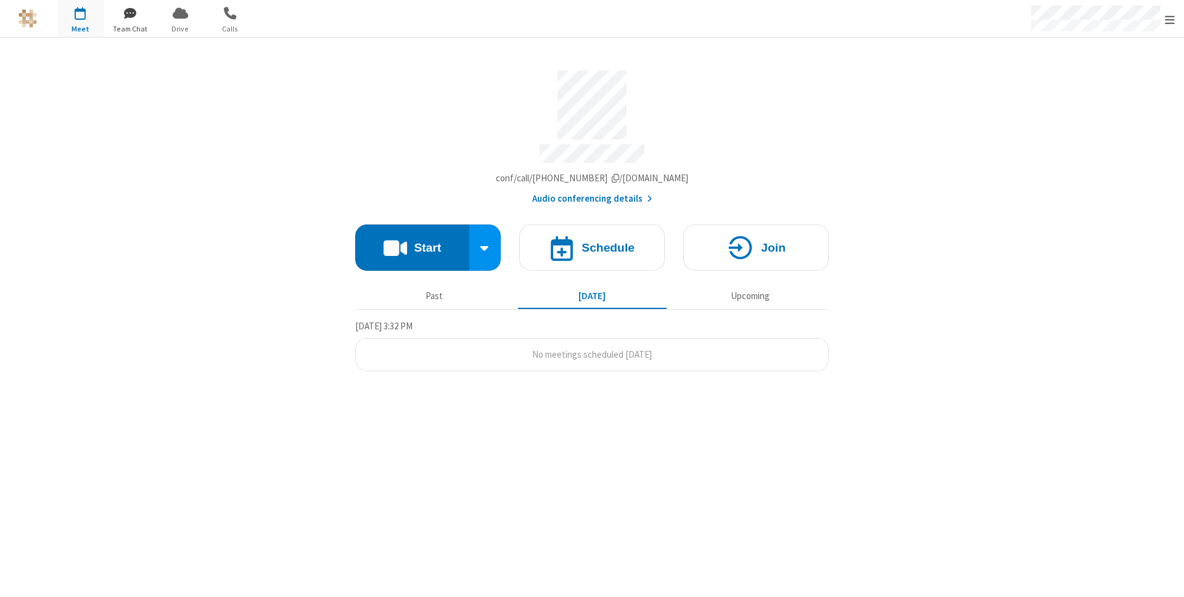
click at [123, 25] on span "Team Chat" at bounding box center [130, 28] width 46 height 11
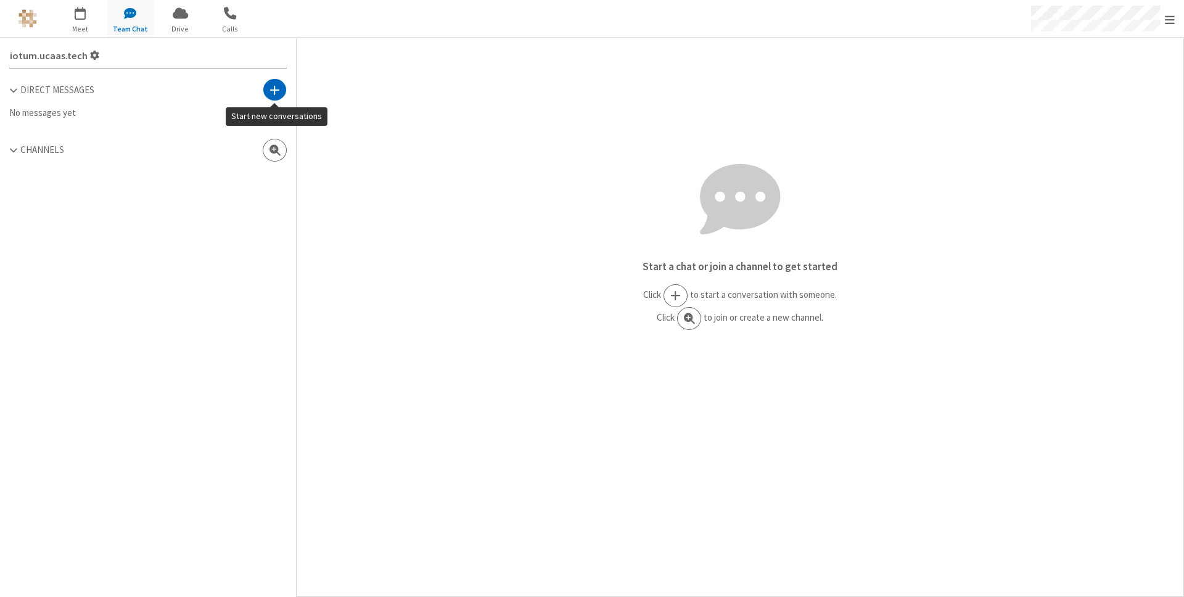
click at [271, 84] on span at bounding box center [274, 90] width 10 height 12
